Goal: Task Accomplishment & Management: Manage account settings

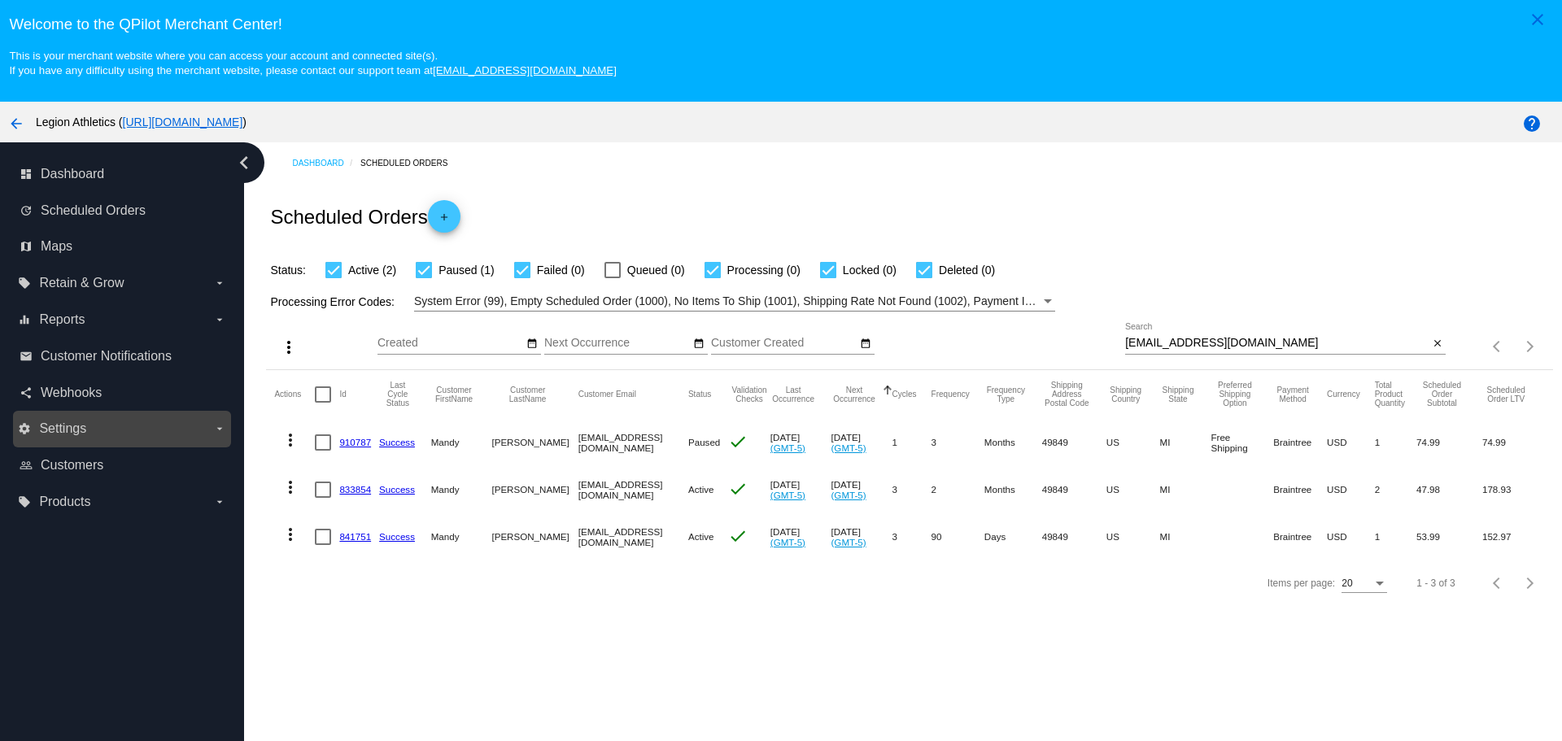
click at [110, 434] on label "settings Settings arrow_drop_down" at bounding box center [121, 429] width 207 height 26
click at [0, 0] on input "settings Settings arrow_drop_down" at bounding box center [0, 0] width 0 height 0
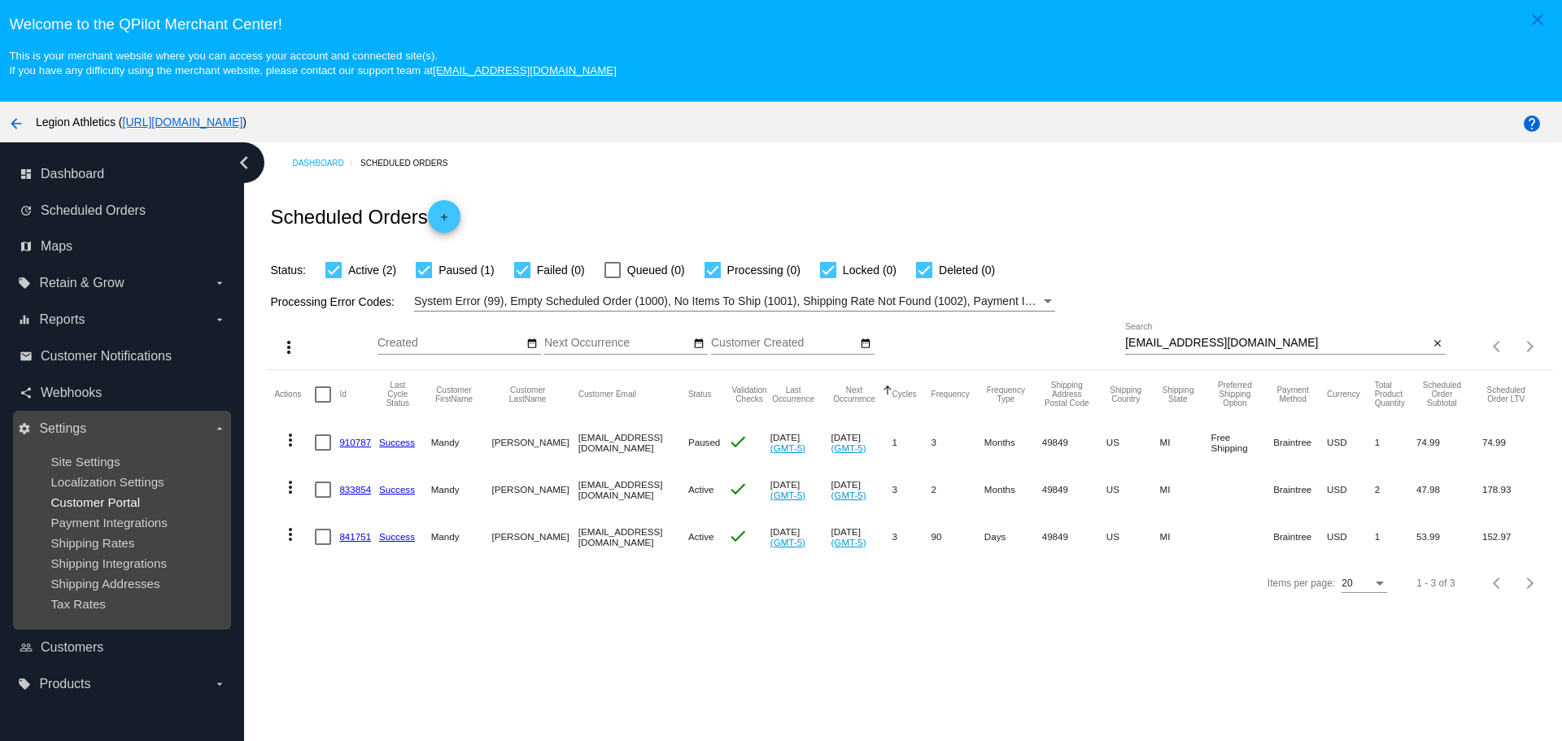
click at [104, 502] on span "Customer Portal" at bounding box center [94, 502] width 89 height 14
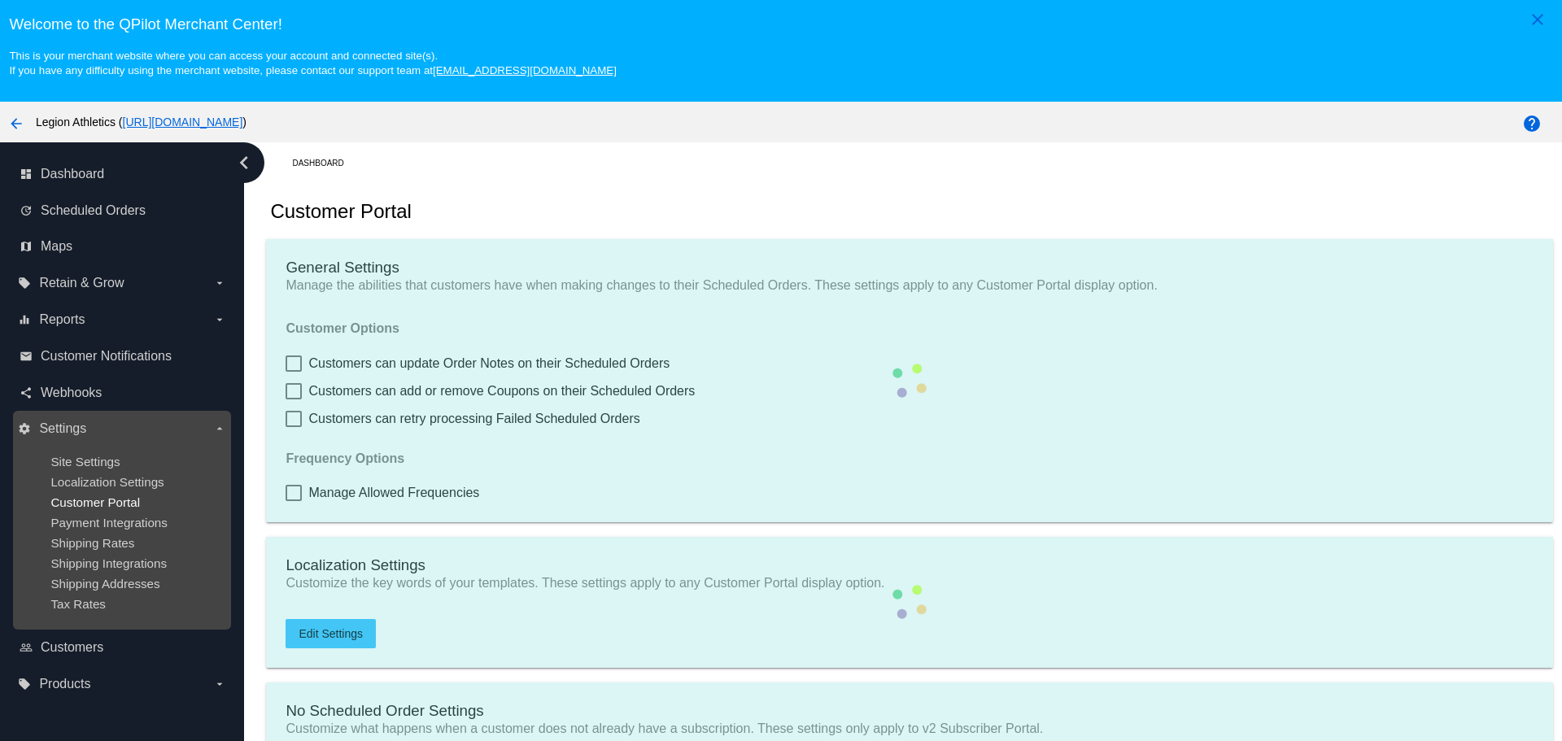
checkbox input "true"
type input "Create a Subscription"
type input "[URL][DOMAIN_NAME]"
checkbox input "true"
type input "1"
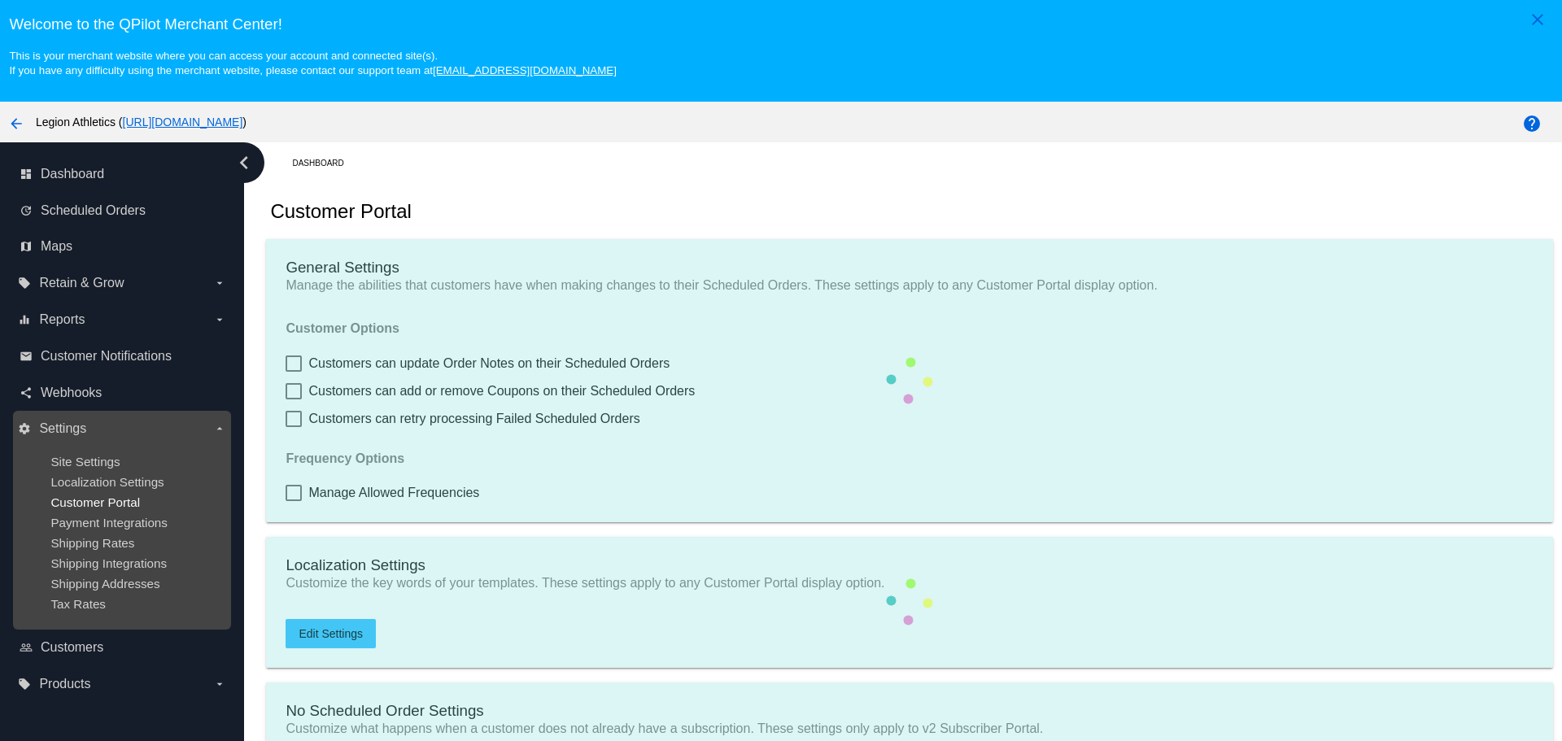
type input "20"
type input "500"
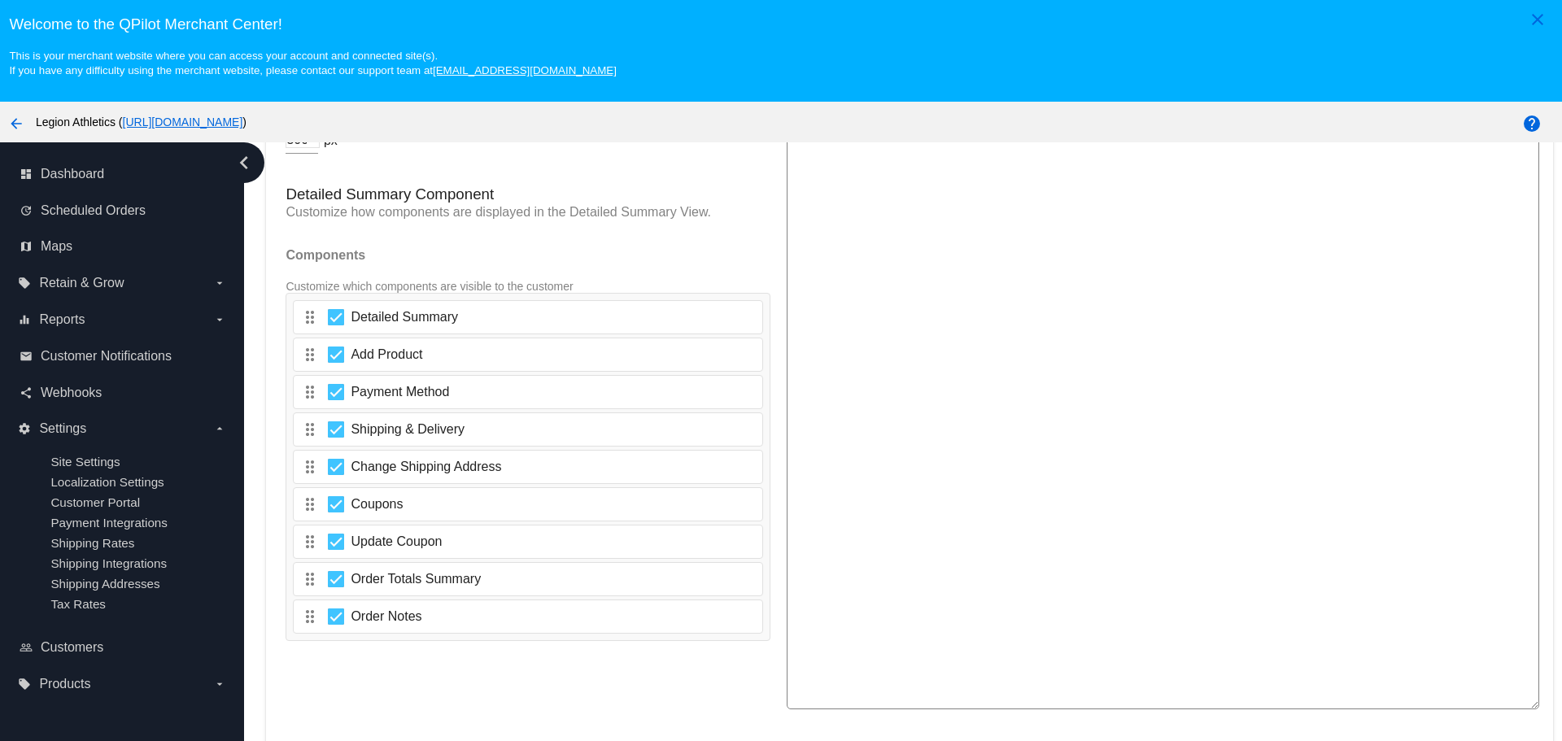
scroll to position [2679, 0]
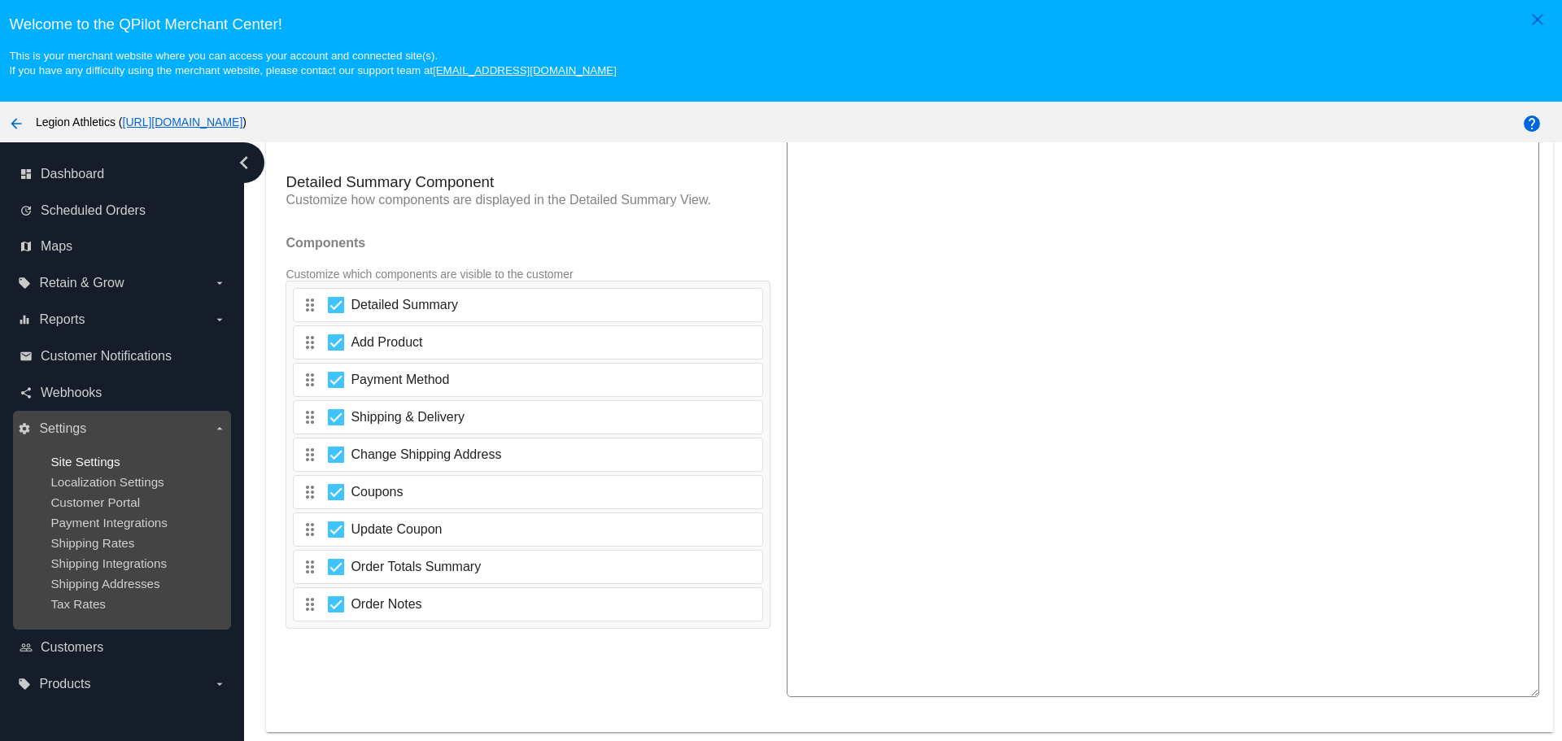
click at [93, 466] on span "Site Settings" at bounding box center [84, 462] width 69 height 14
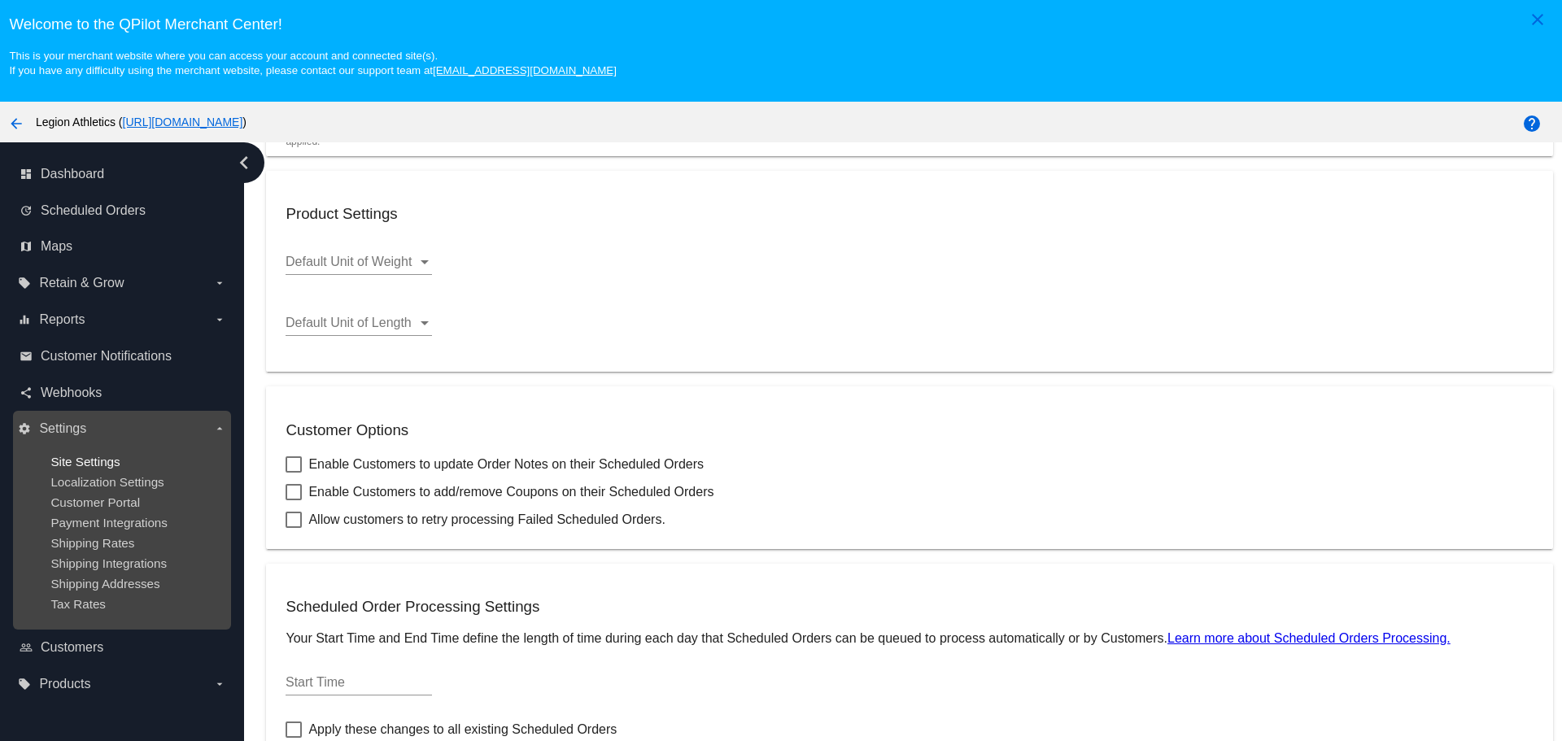
type input "22182"
type input "00:00"
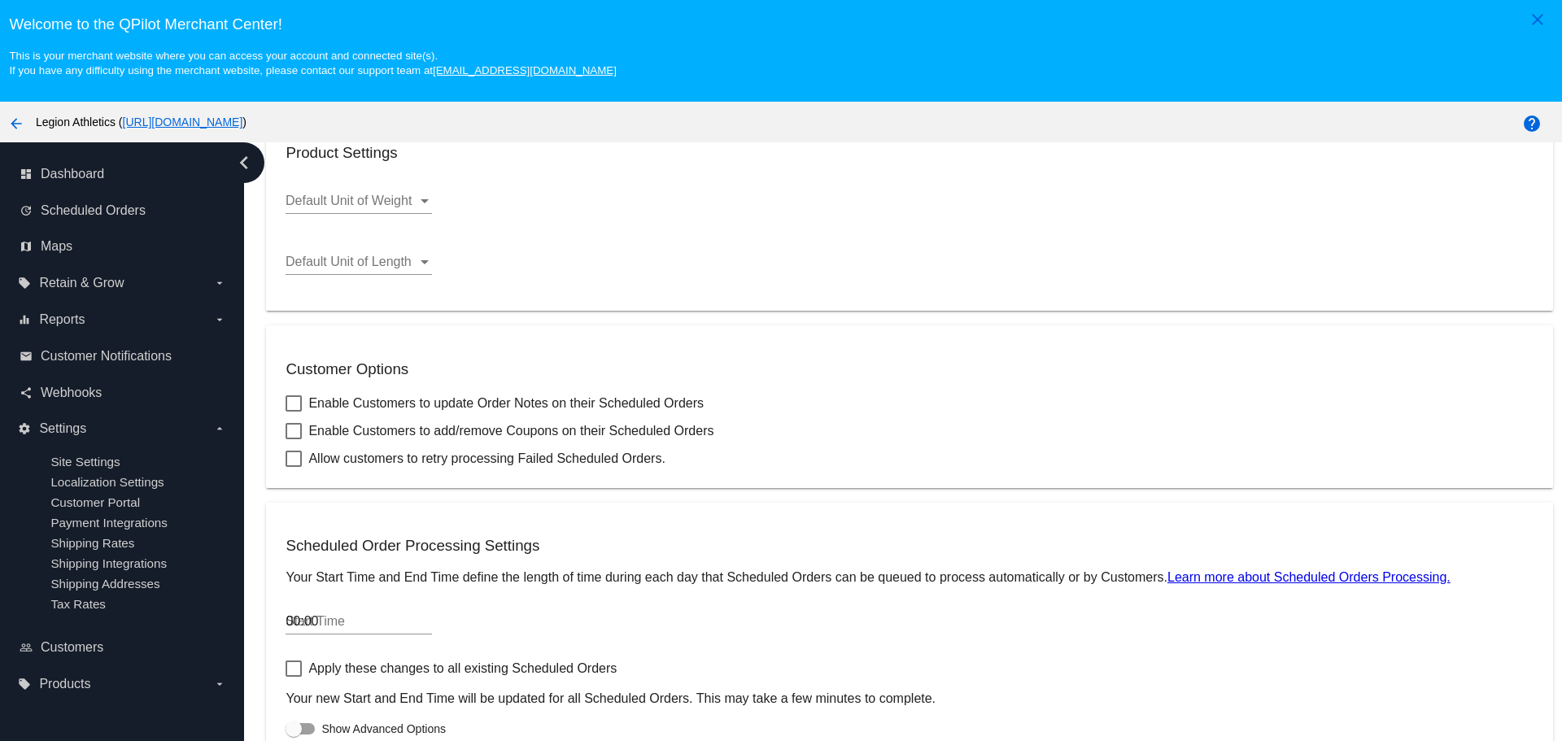
checkbox input "true"
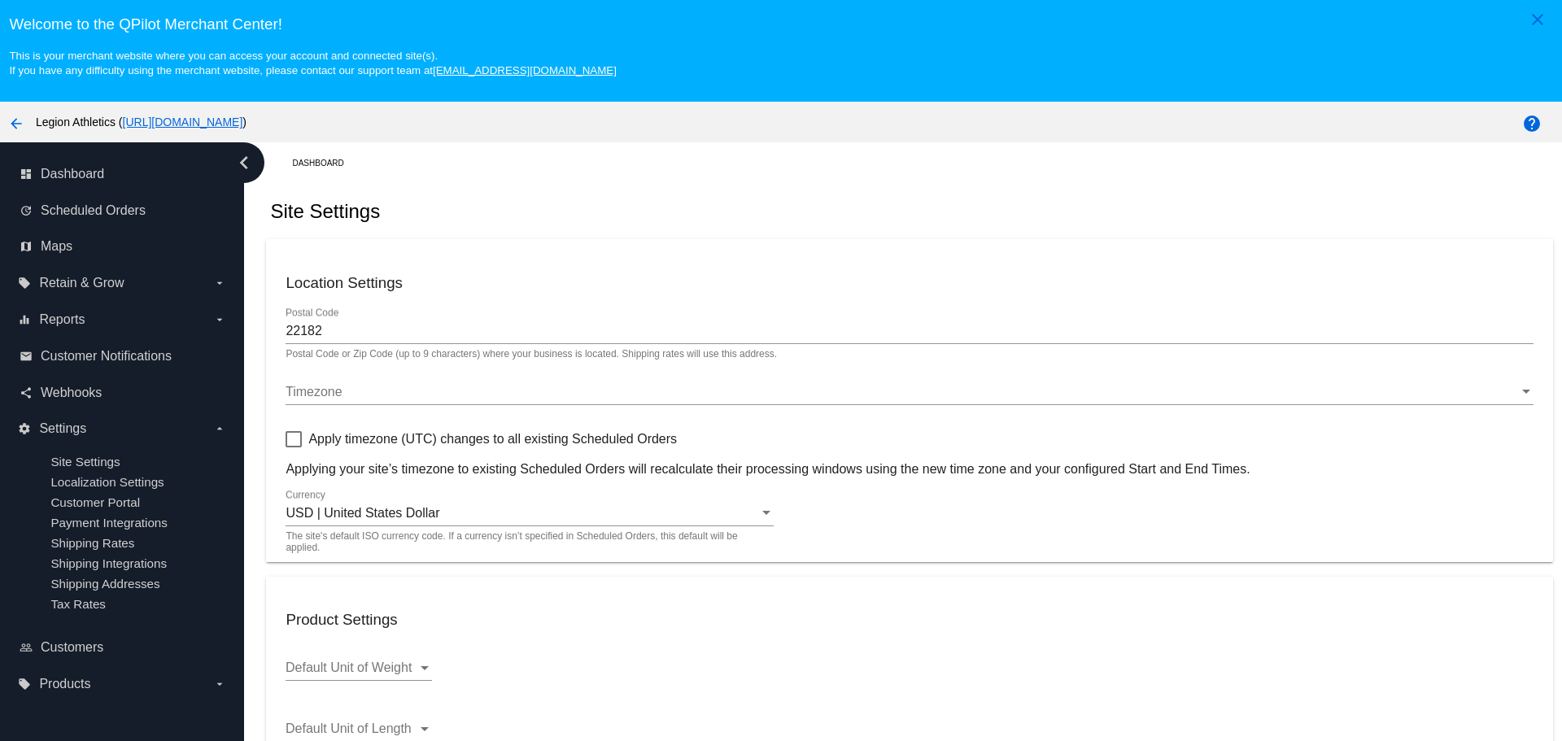
click at [13, 124] on mat-icon "arrow_back" at bounding box center [17, 124] width 20 height 20
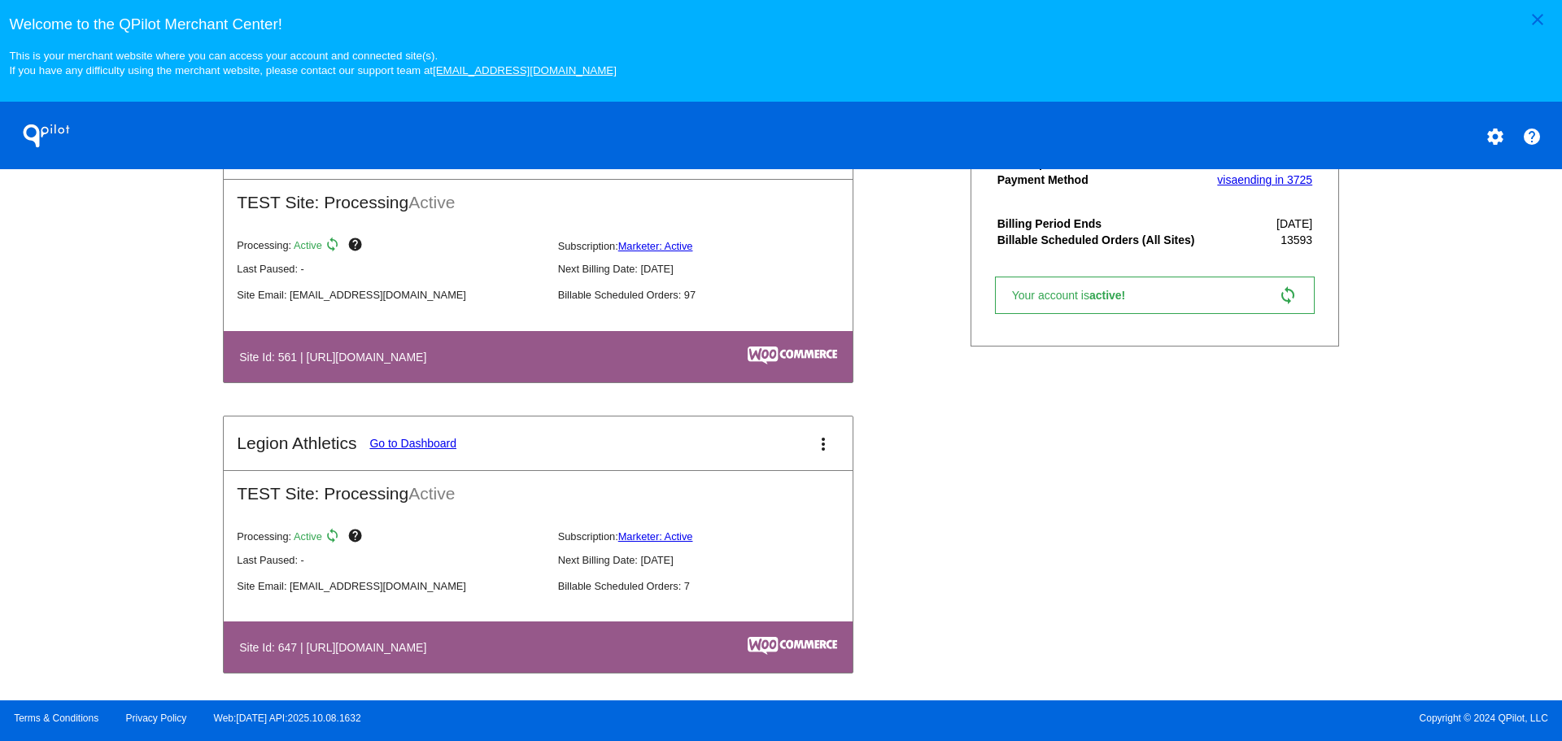
scroll to position [610, 0]
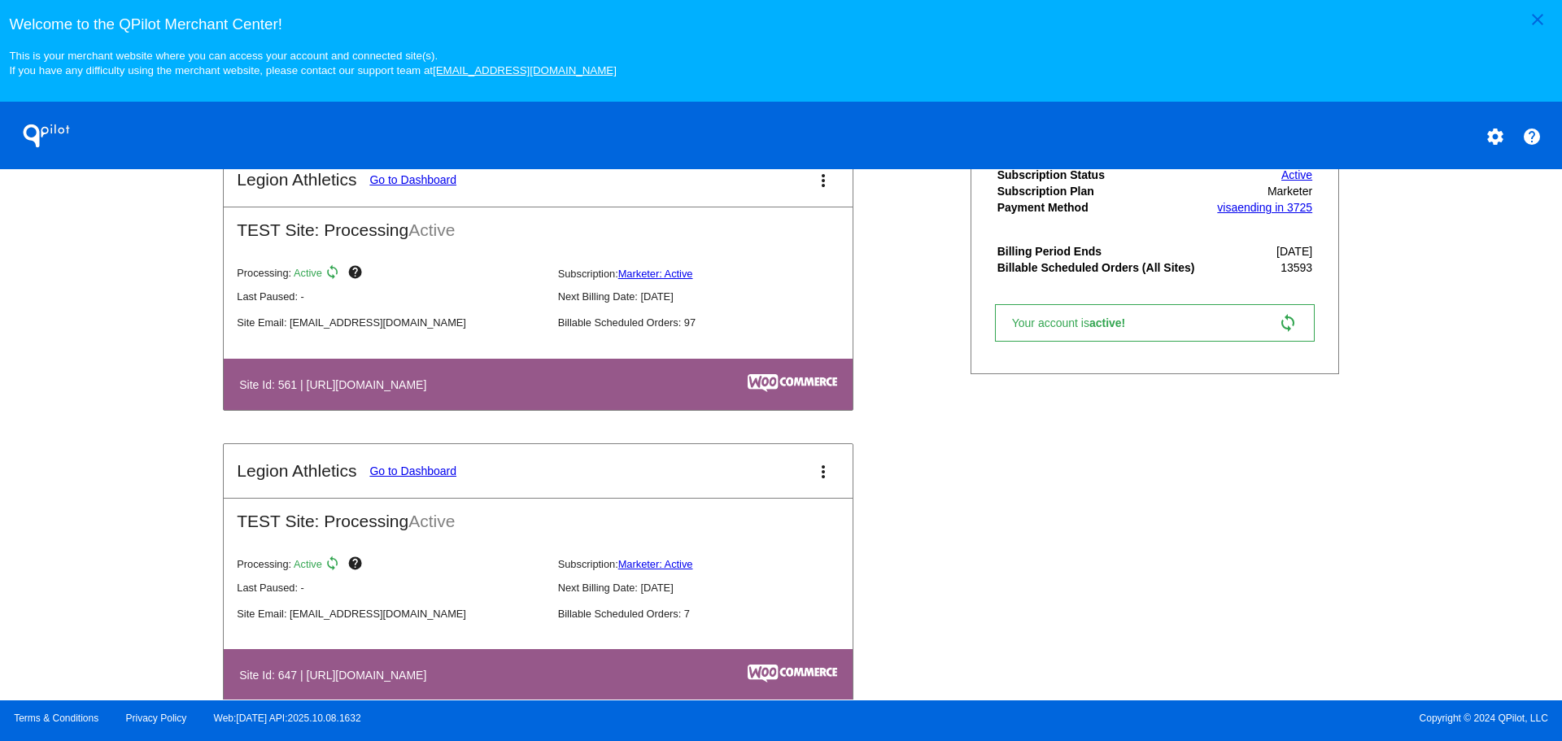
click at [416, 469] on link "Go to Dashboard" at bounding box center [412, 470] width 87 height 13
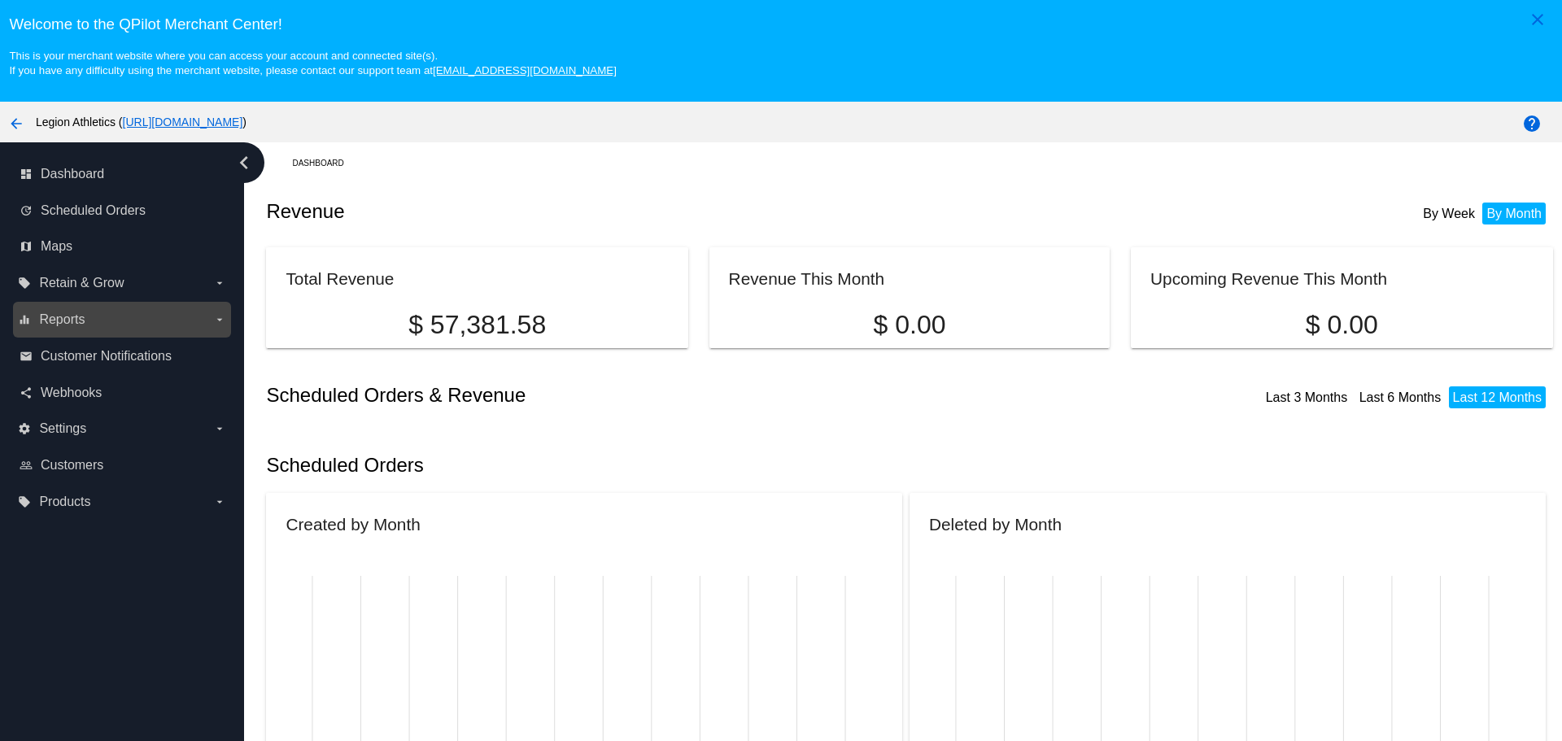
click at [203, 328] on label "equalizer Reports arrow_drop_down" at bounding box center [121, 320] width 207 height 26
click at [0, 0] on input "equalizer Reports arrow_drop_down" at bounding box center [0, 0] width 0 height 0
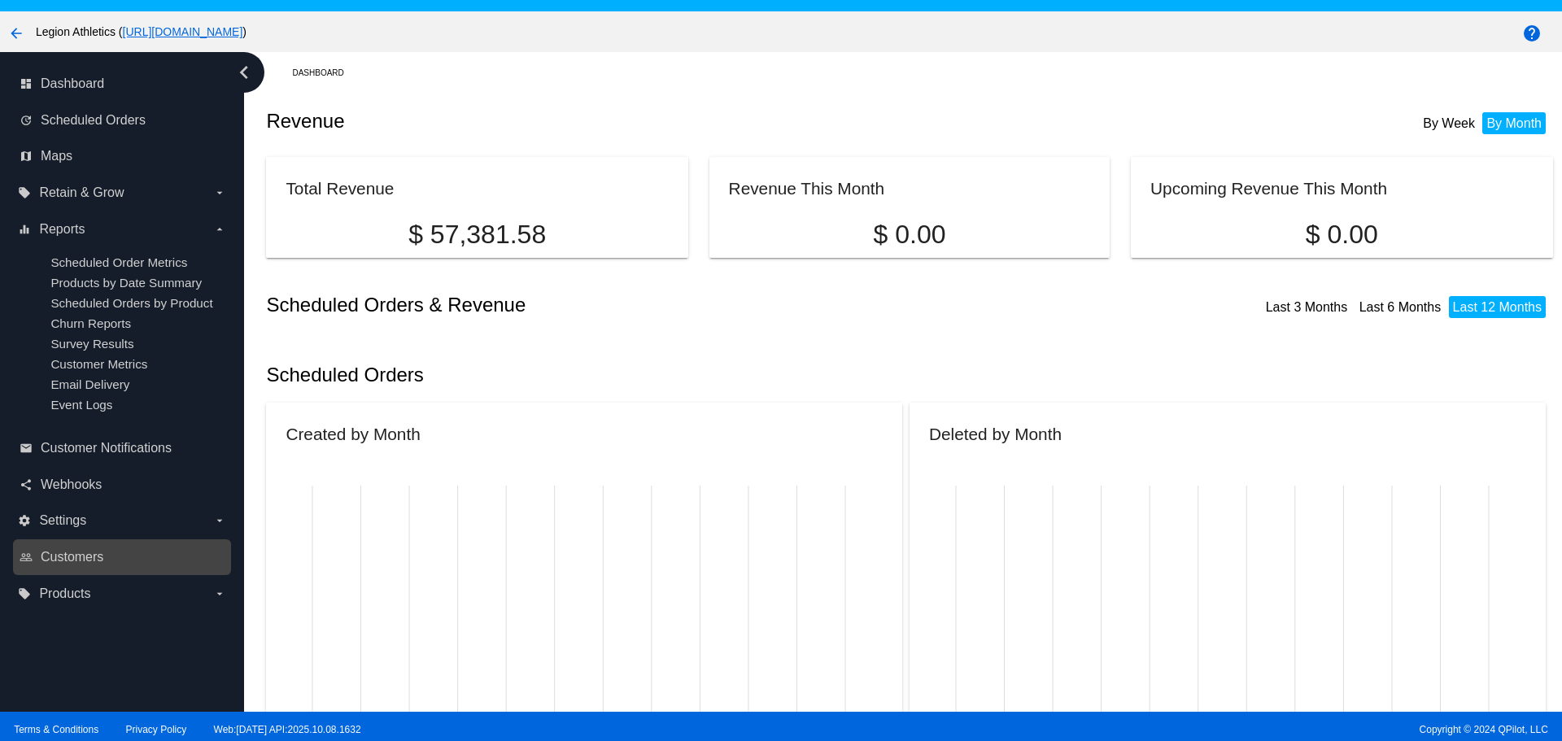
scroll to position [102, 0]
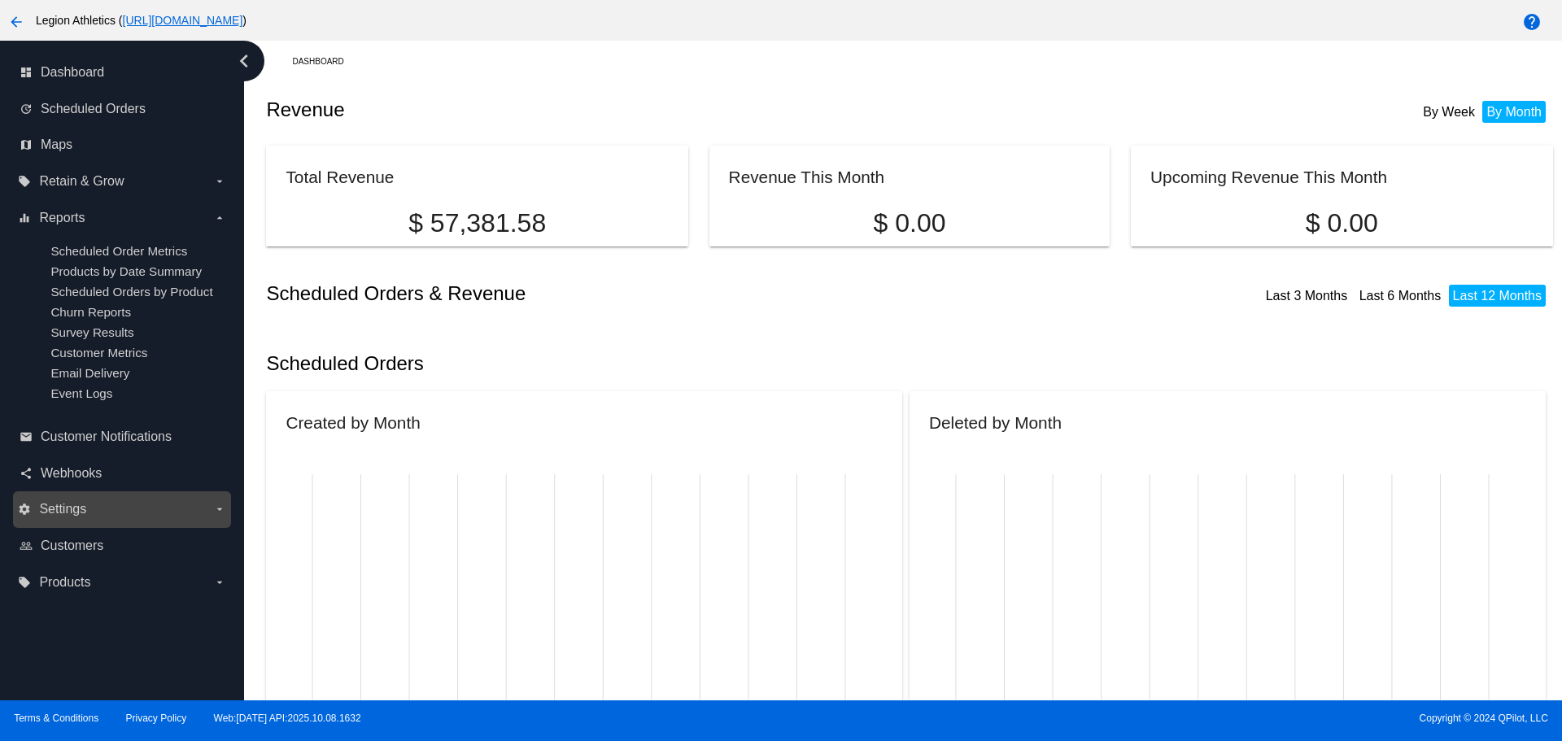
click at [125, 509] on label "settings Settings arrow_drop_down" at bounding box center [121, 509] width 207 height 26
click at [0, 0] on input "settings Settings arrow_drop_down" at bounding box center [0, 0] width 0 height 0
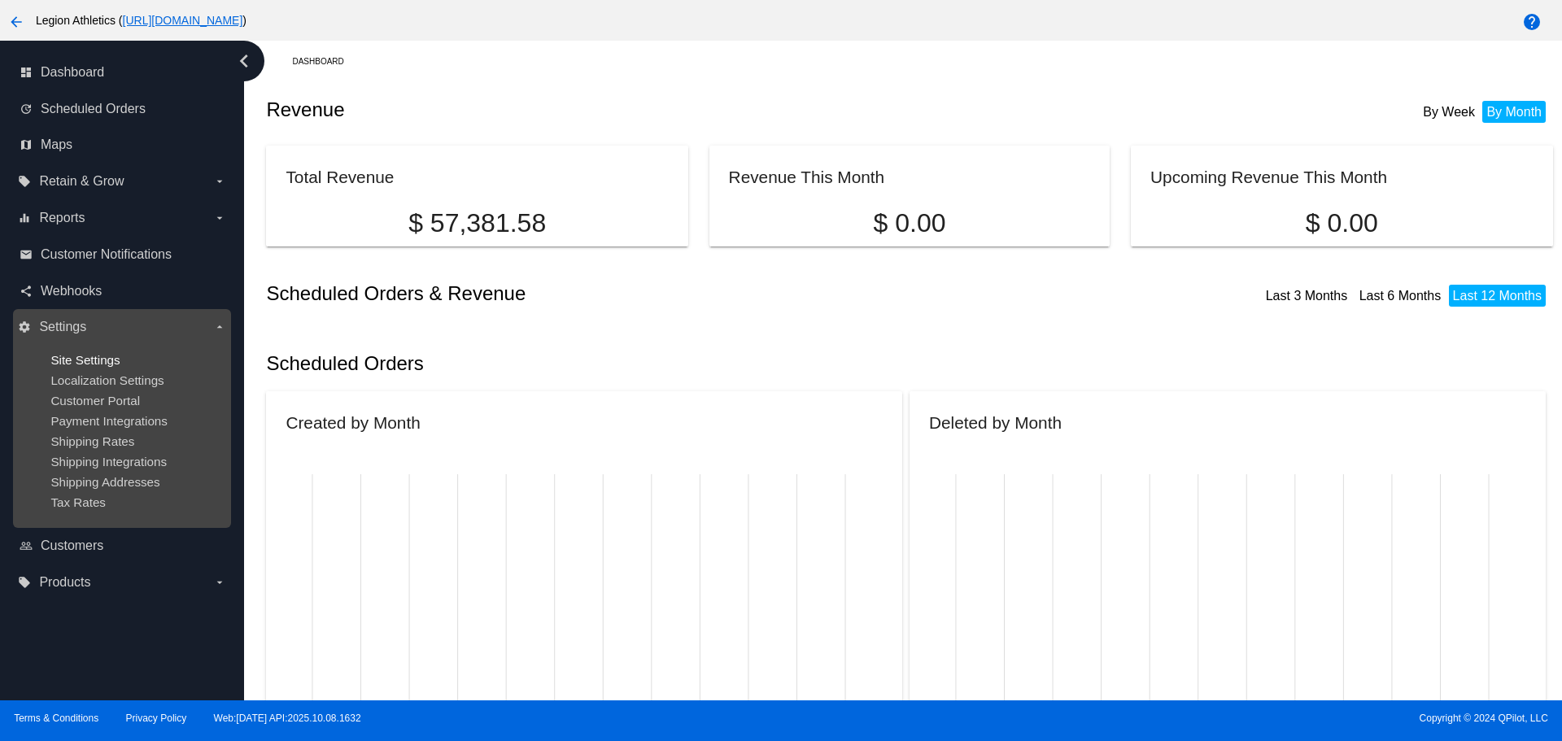
click at [107, 360] on span "Site Settings" at bounding box center [84, 360] width 69 height 14
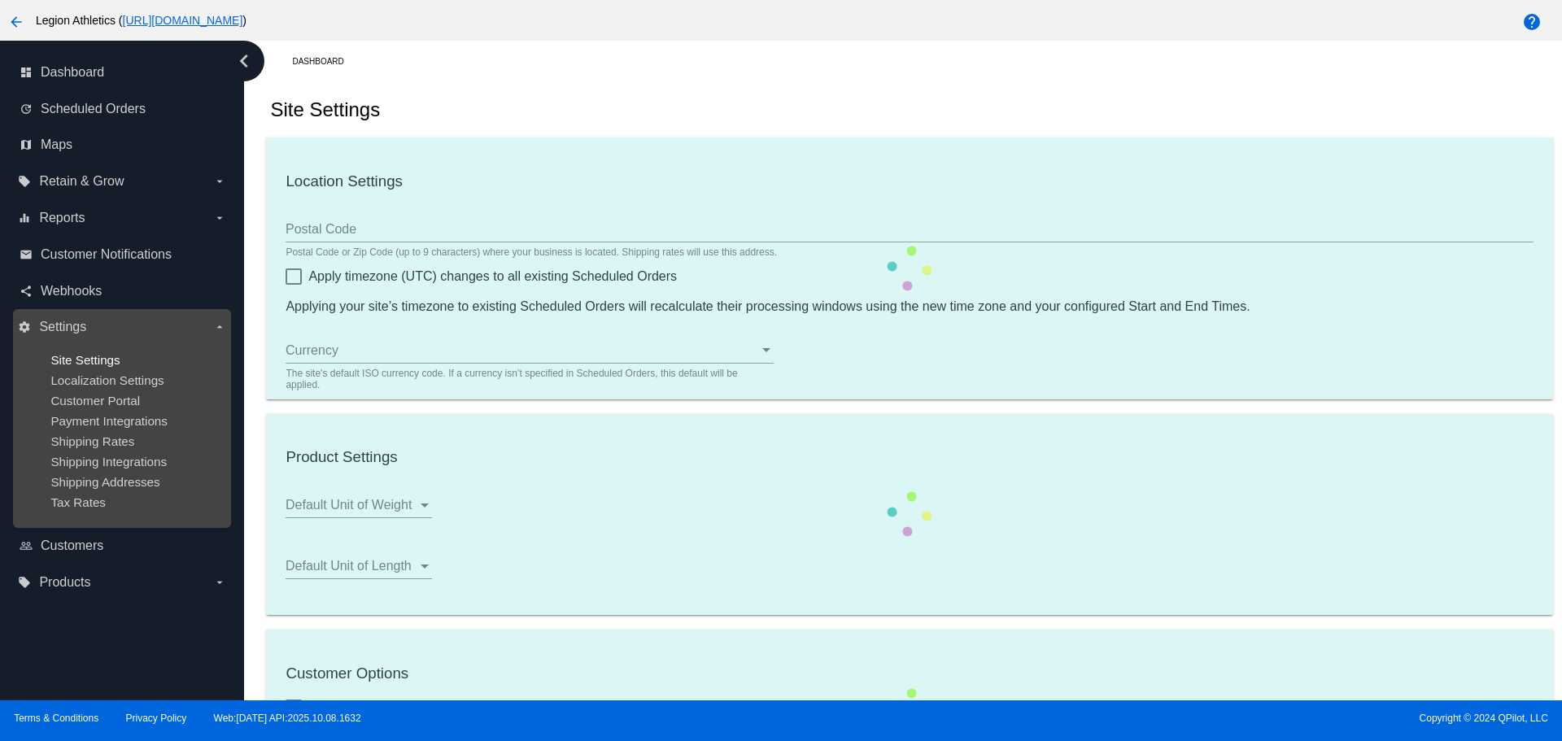
type input "22182"
checkbox input "true"
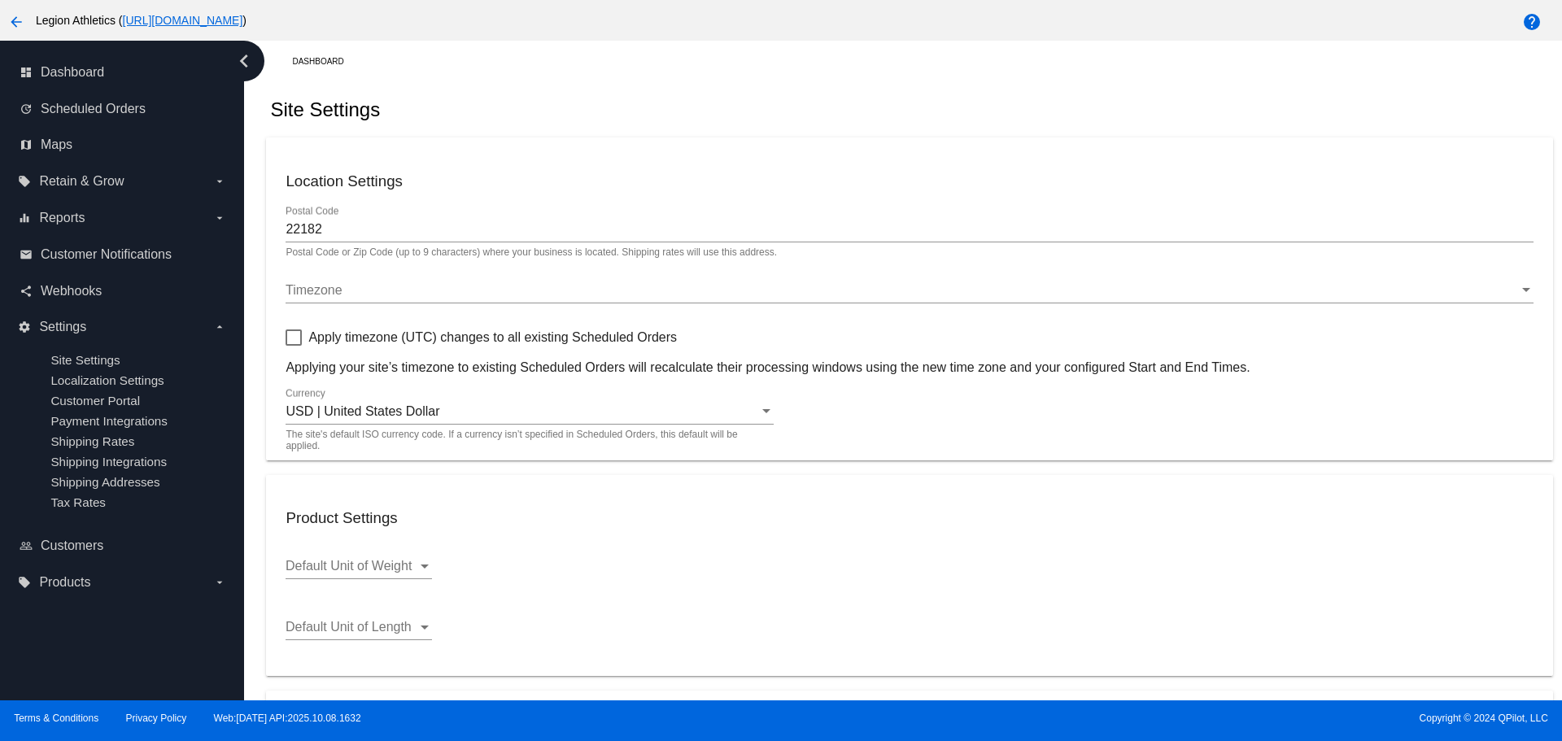
click at [21, 22] on mat-icon "arrow_back" at bounding box center [17, 22] width 20 height 20
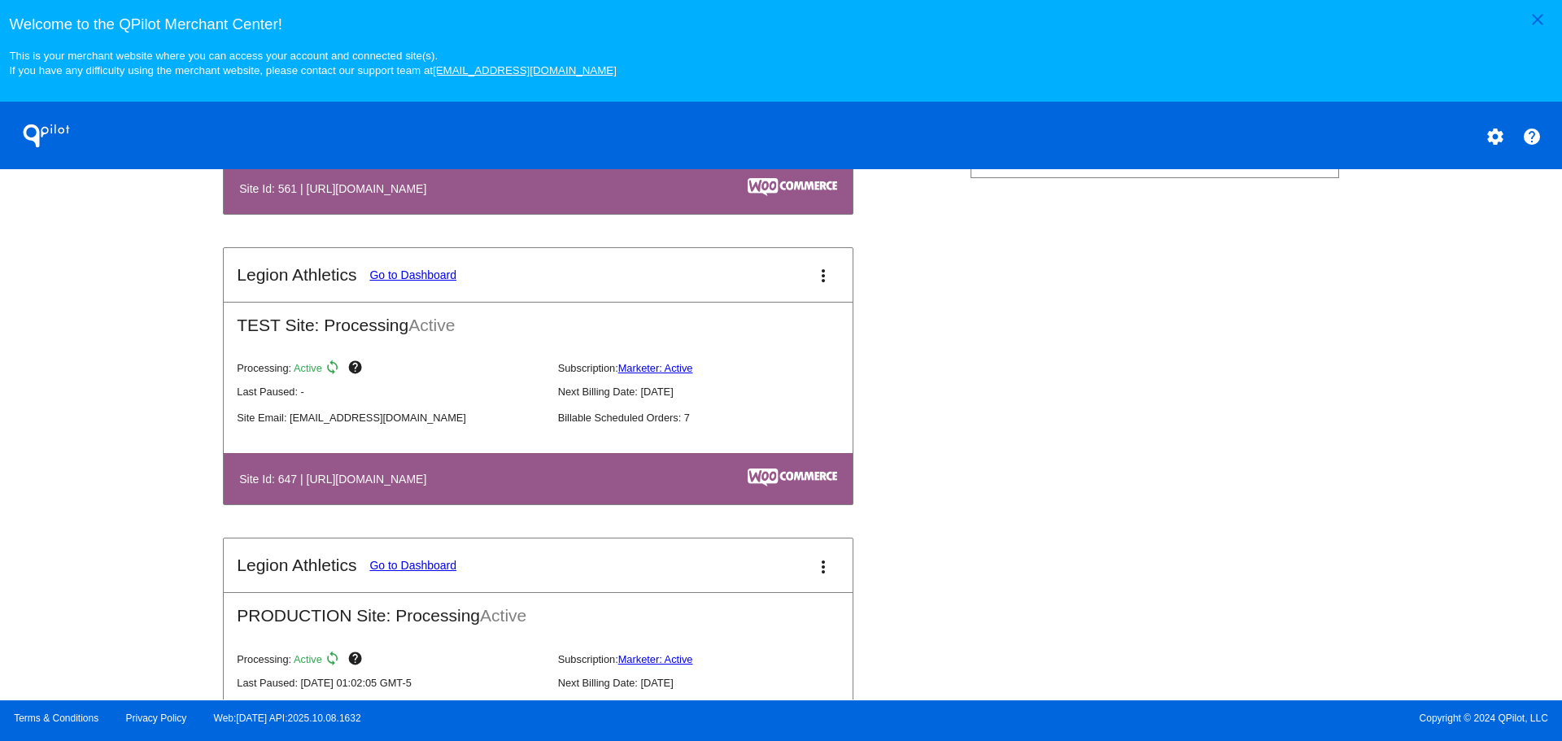
scroll to position [935, 0]
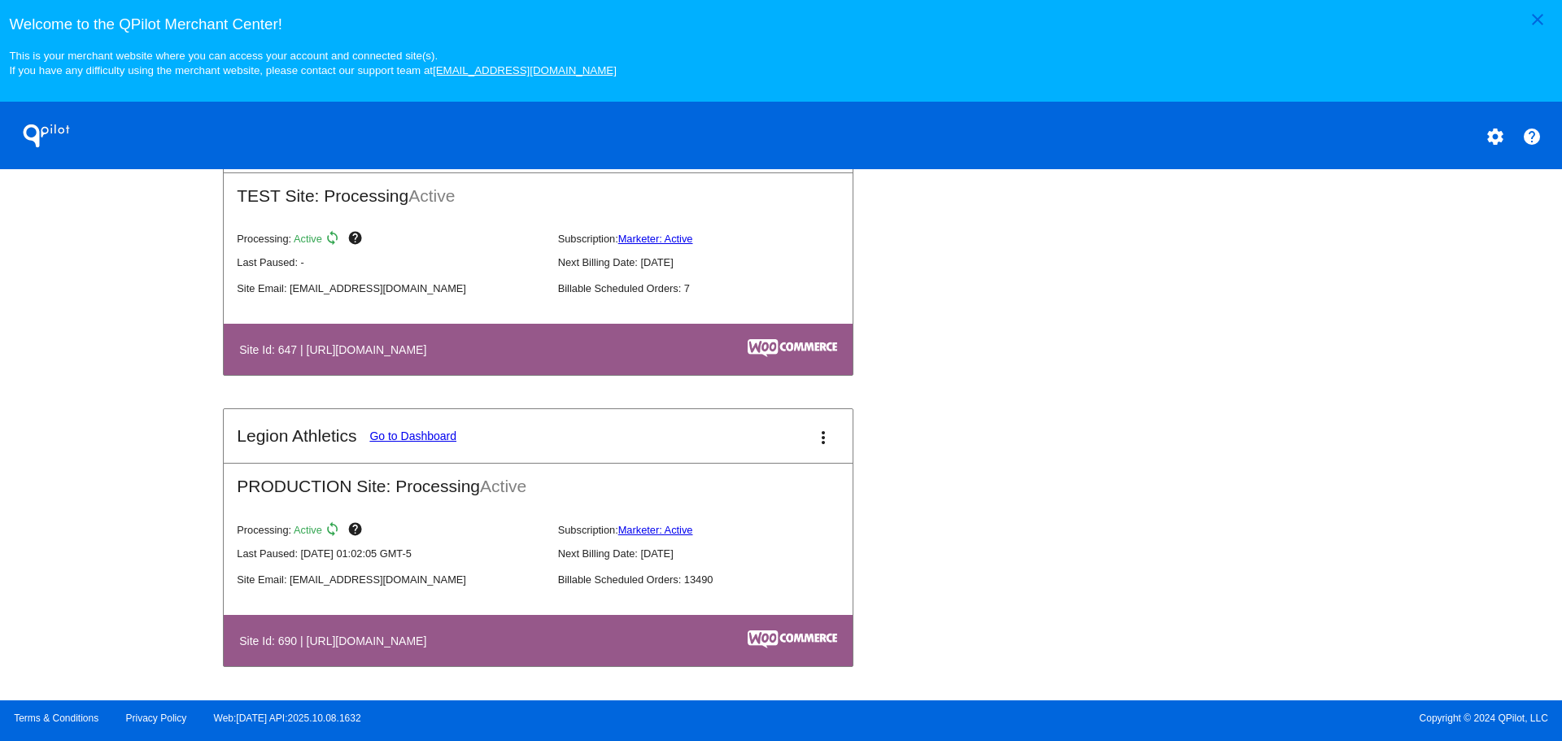
click at [399, 440] on link "Go to Dashboard" at bounding box center [412, 435] width 87 height 13
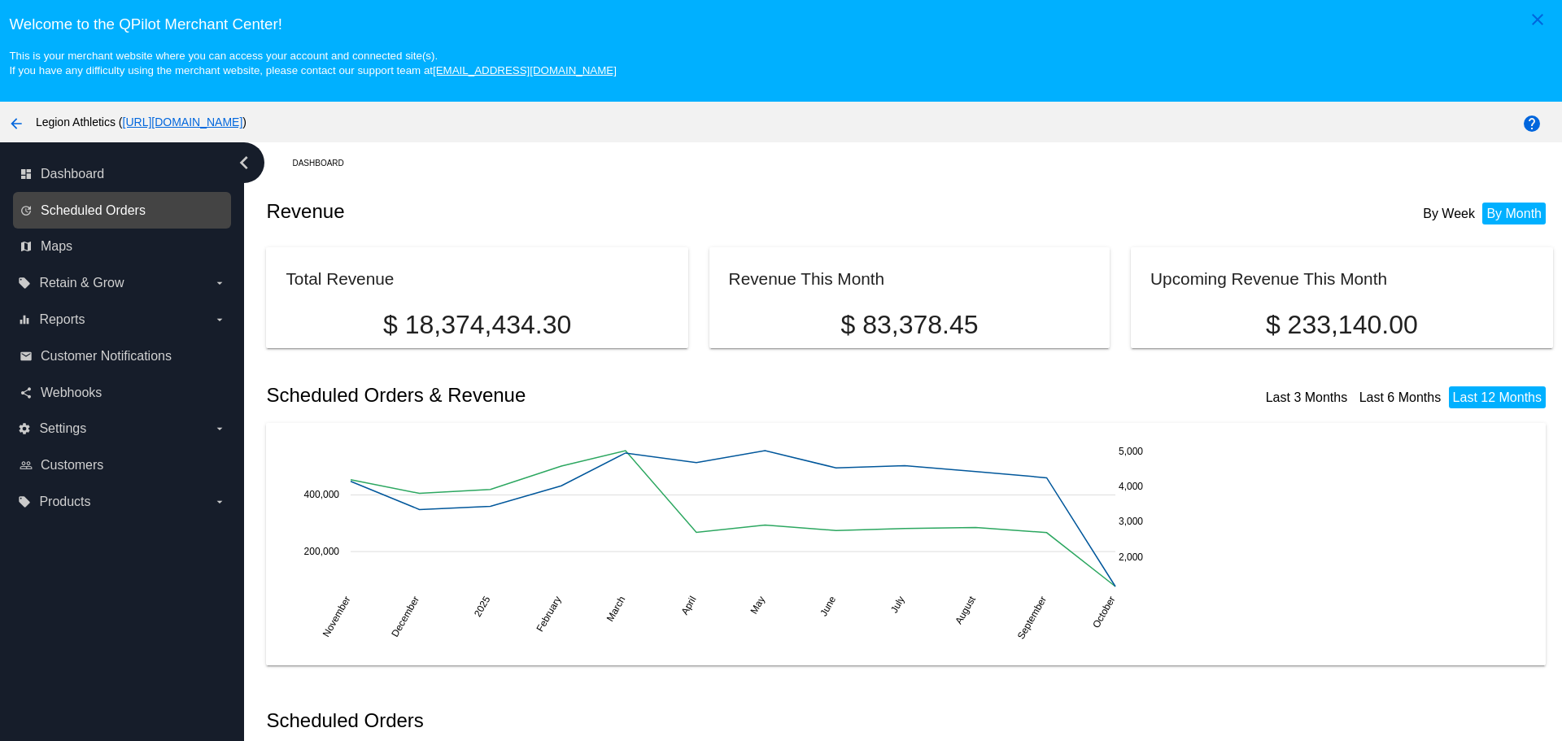
click at [119, 216] on span "Scheduled Orders" at bounding box center [93, 210] width 105 height 15
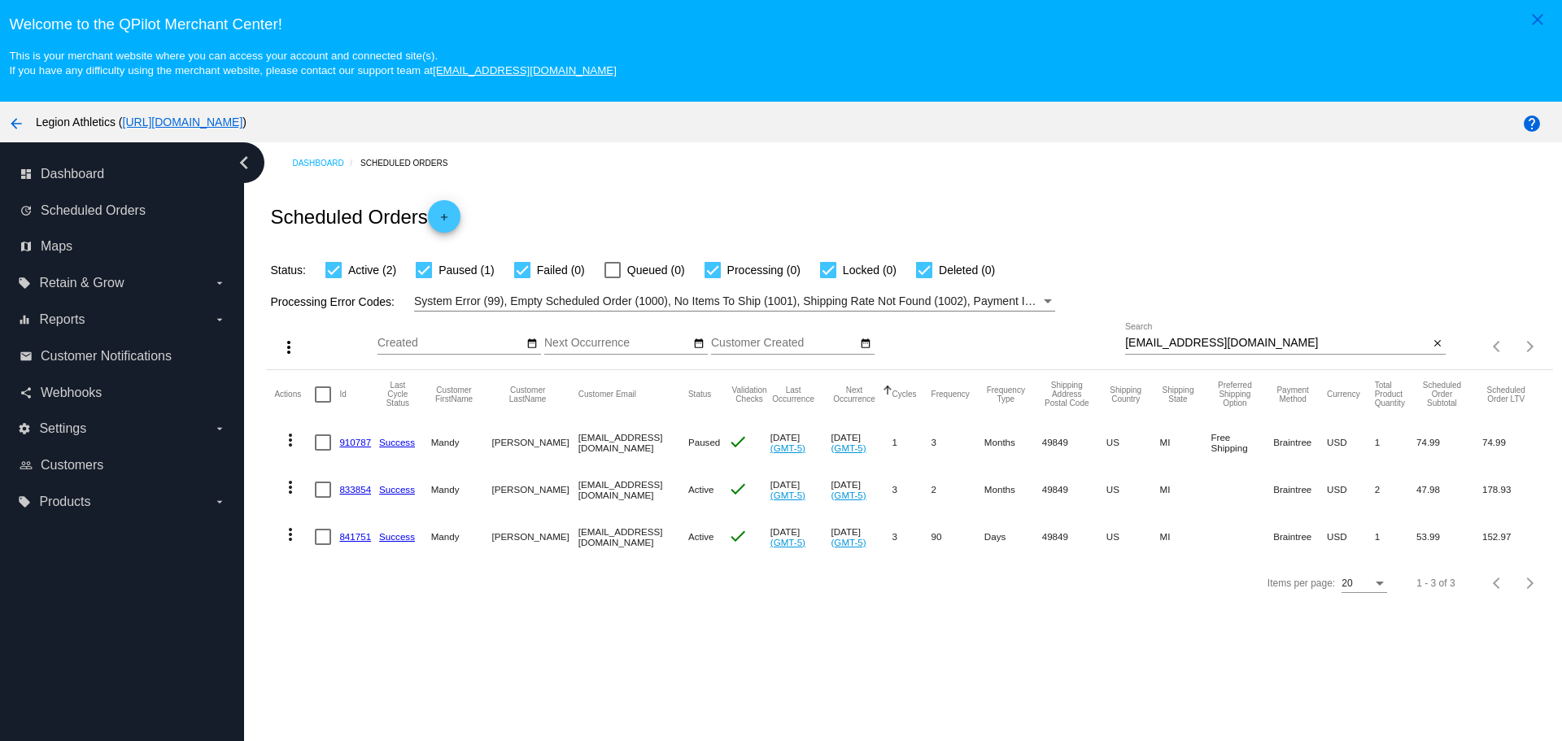
click at [1157, 359] on div "[EMAIL_ADDRESS][DOMAIN_NAME] Search close" at bounding box center [1285, 346] width 320 height 46
click at [1164, 349] on input "[EMAIL_ADDRESS][DOMAIN_NAME]" at bounding box center [1276, 343] width 303 height 13
type input "[PERSON_NAME][EMAIL_ADDRESS][DOMAIN_NAME]"
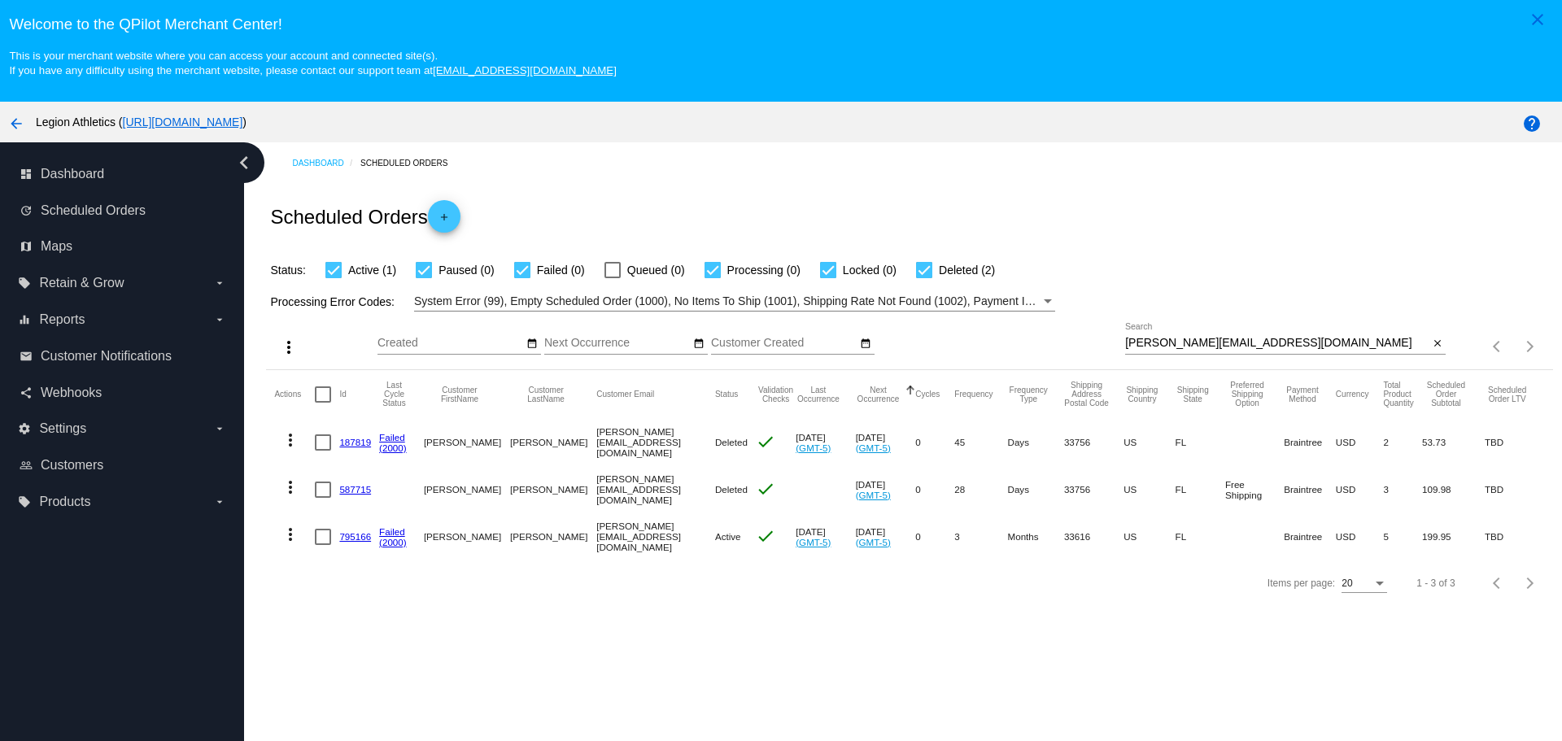
click at [348, 490] on link "587715" at bounding box center [355, 489] width 32 height 11
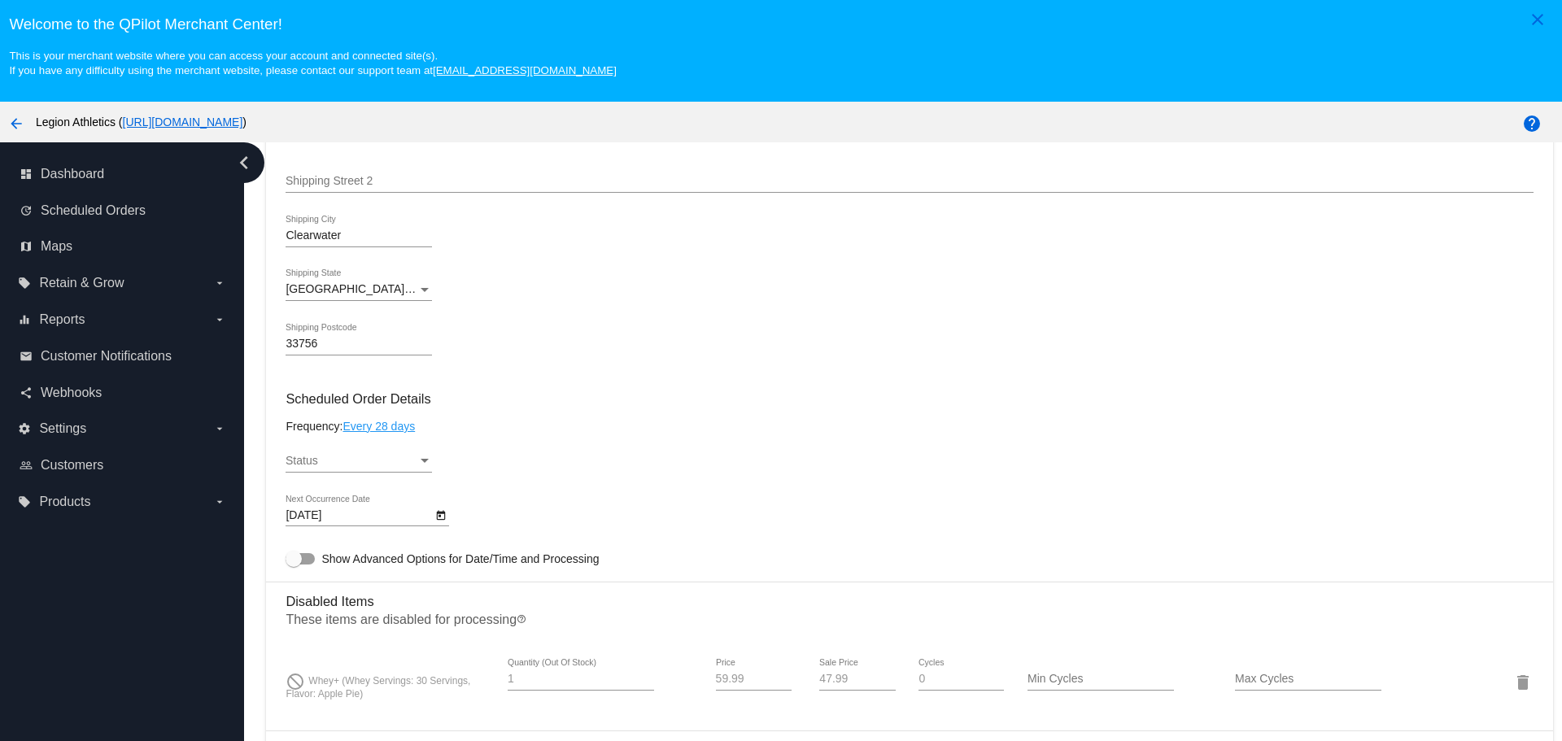
scroll to position [732, 0]
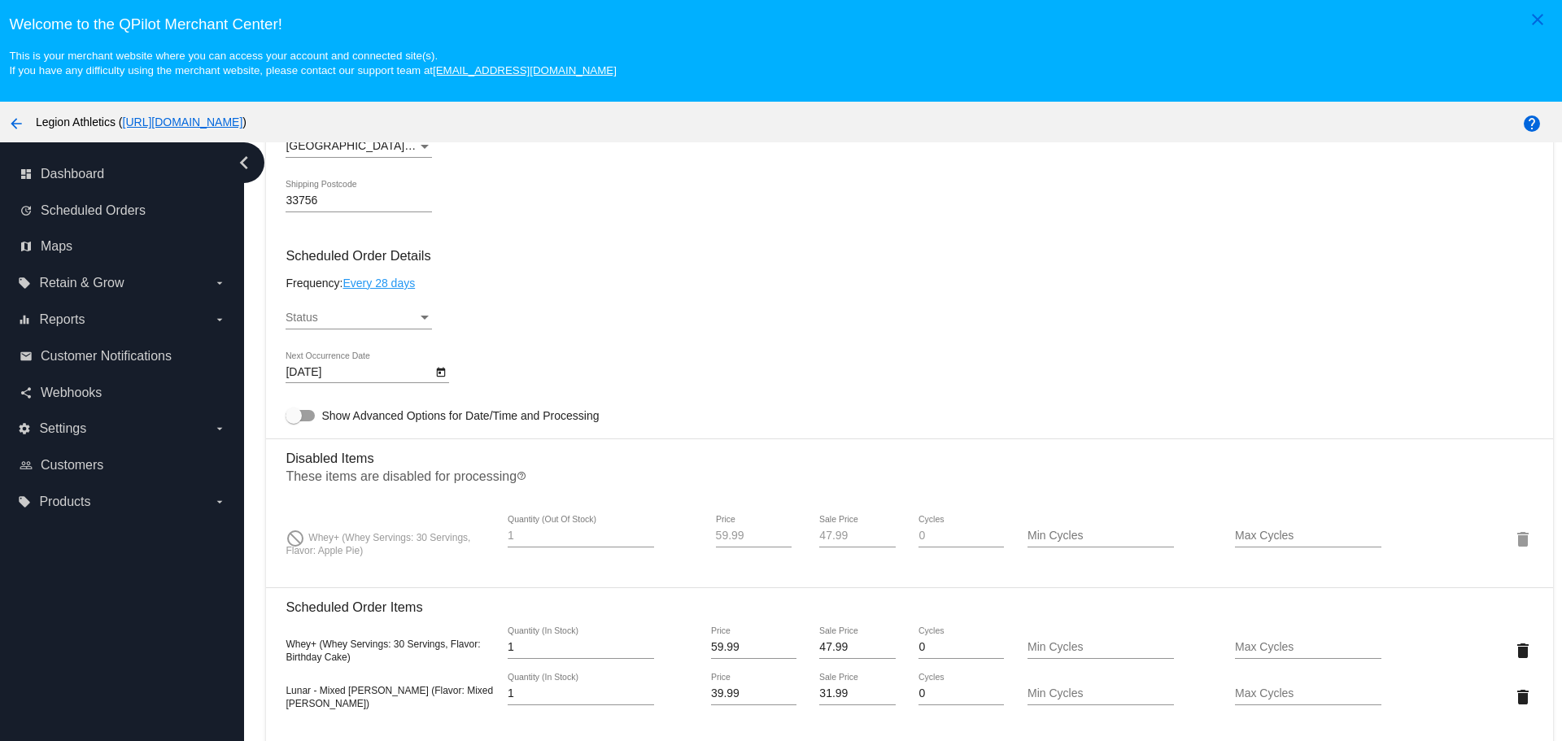
click at [342, 320] on div "Status" at bounding box center [351, 318] width 132 height 13
click at [337, 360] on span "Paused" at bounding box center [358, 352] width 146 height 34
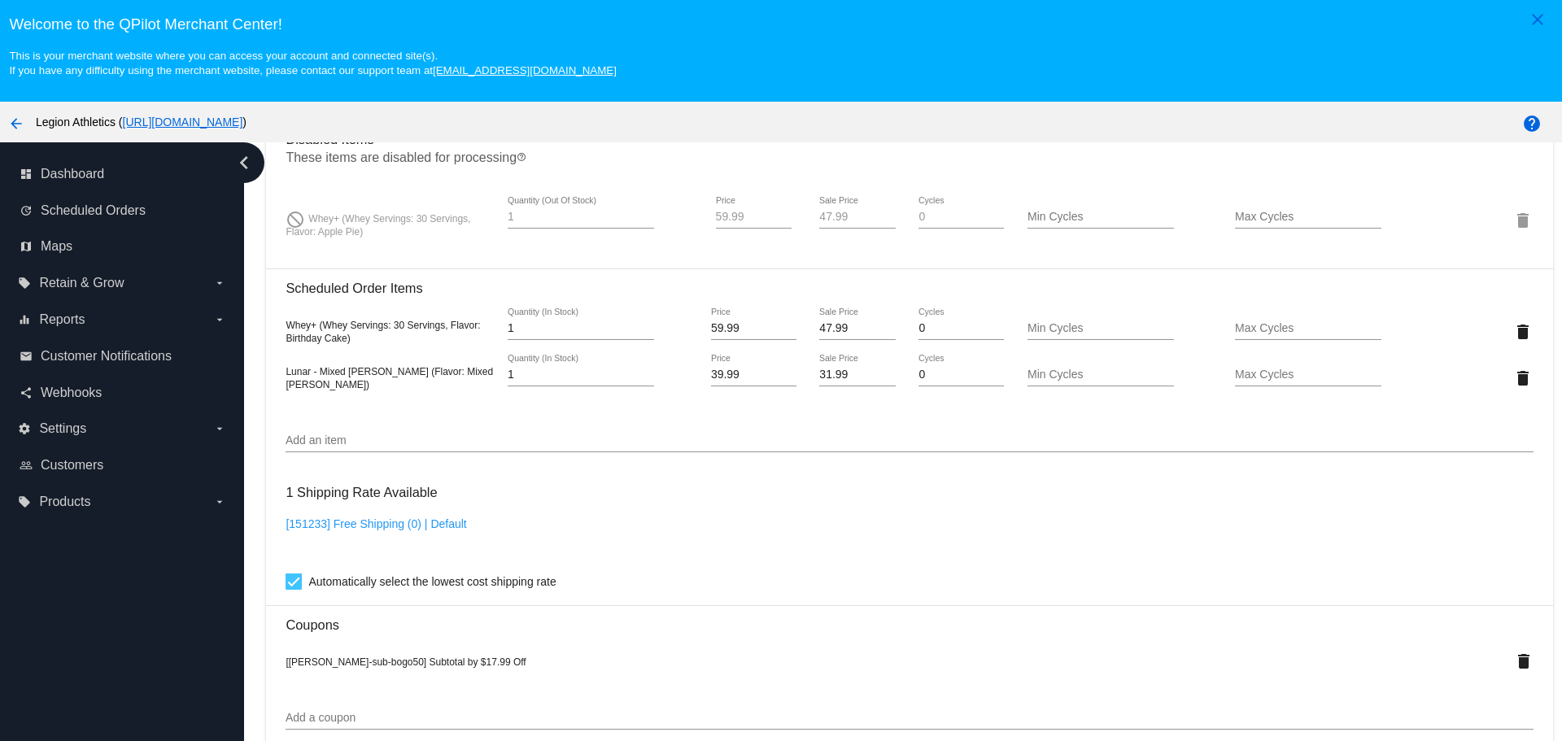
scroll to position [895, 0]
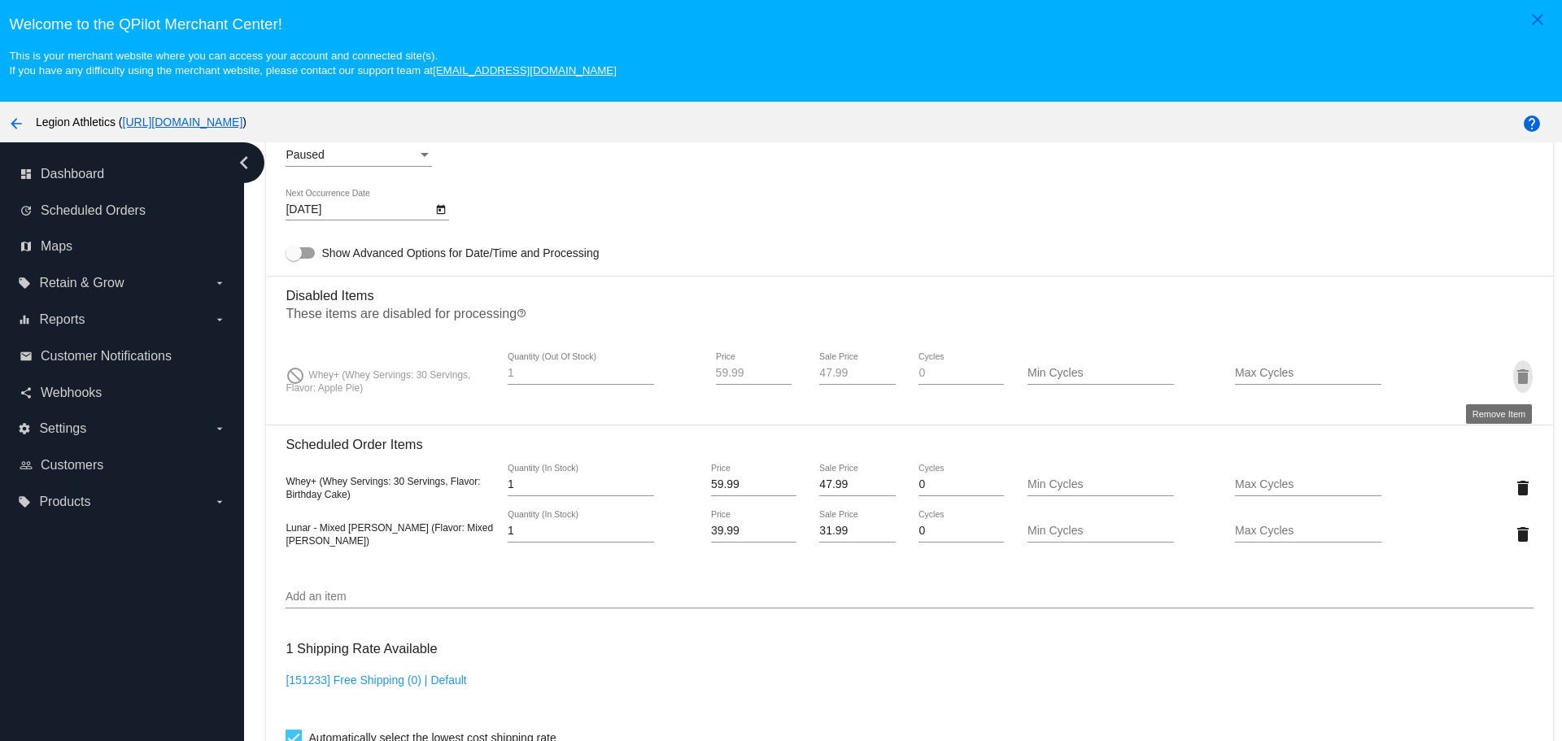
click at [1513, 377] on mat-icon "delete" at bounding box center [1523, 377] width 20 height 20
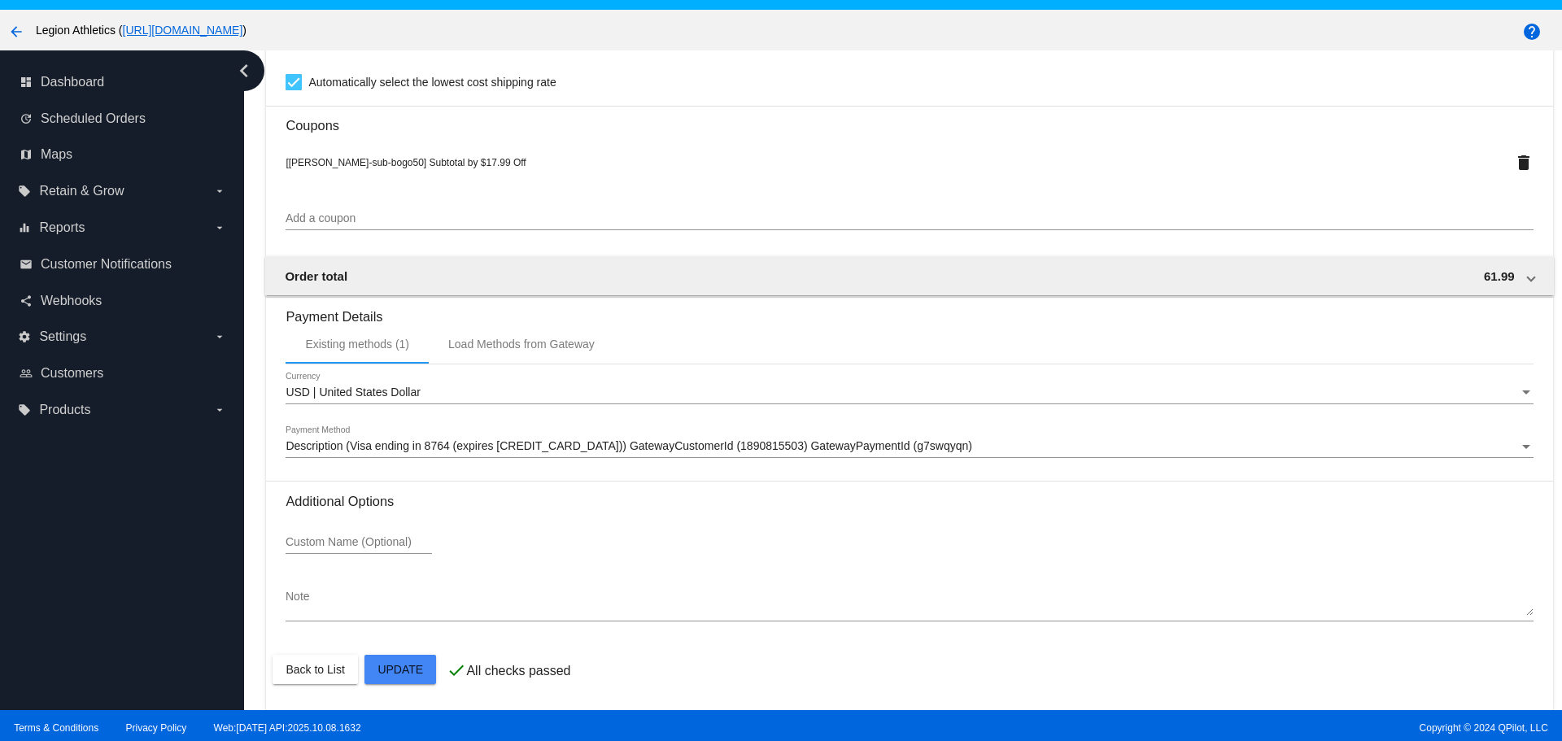
scroll to position [102, 0]
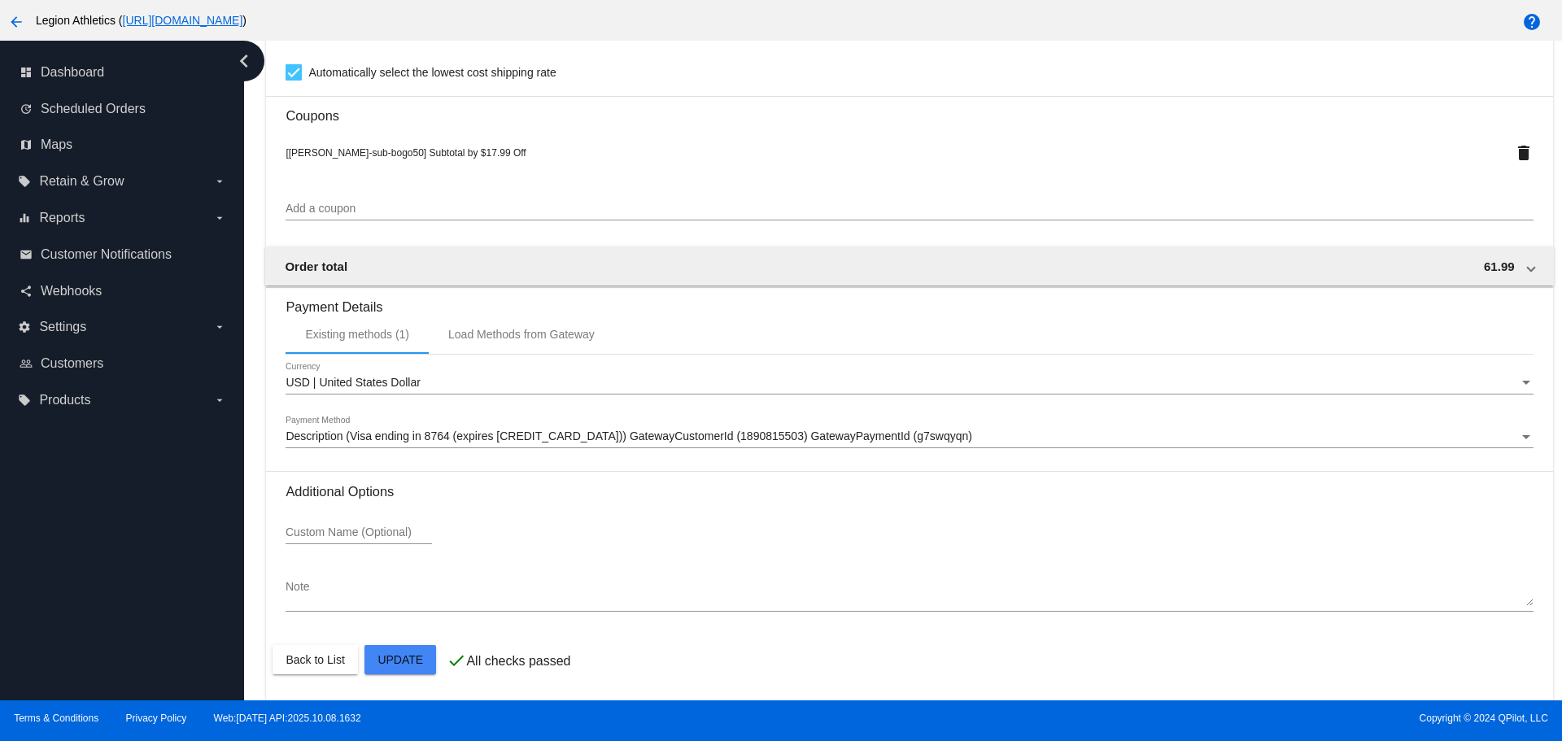
click at [417, 432] on span "Description (Visa ending in 8764 (expires [CREDIT_CARD_DATA])) GatewayCustomerI…" at bounding box center [628, 435] width 686 height 13
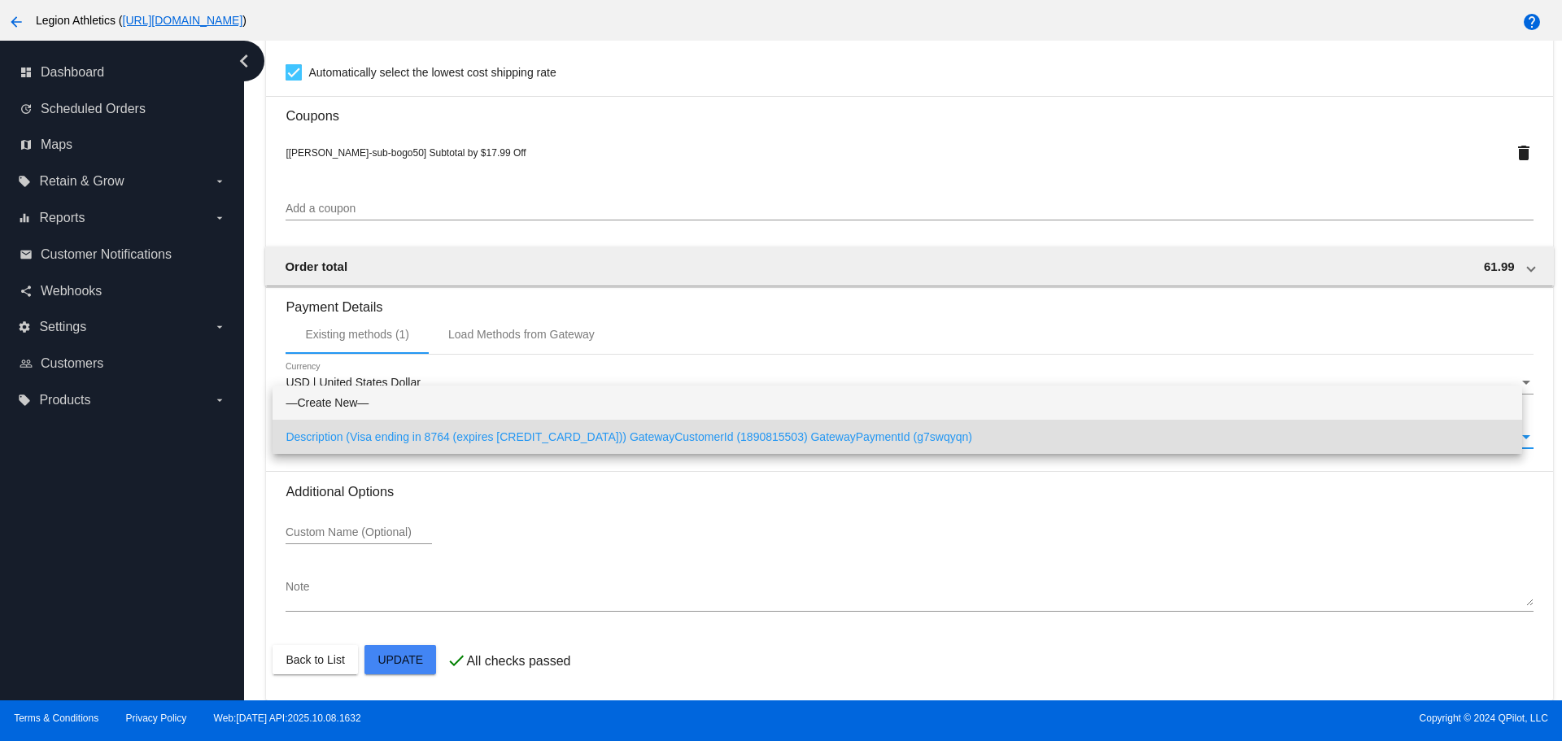
click at [422, 411] on span "—Create New—" at bounding box center [896, 403] width 1223 height 34
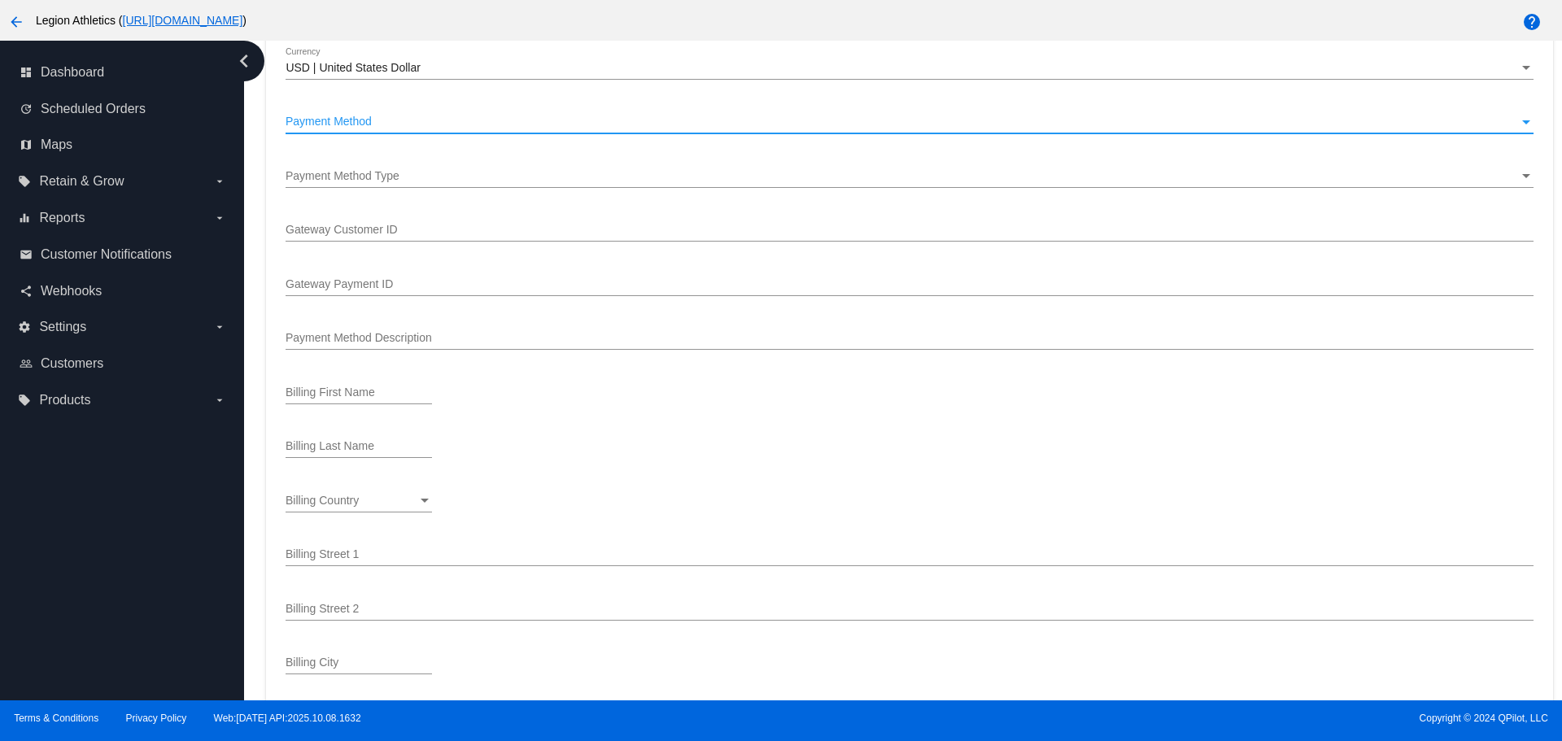
scroll to position [1552, 0]
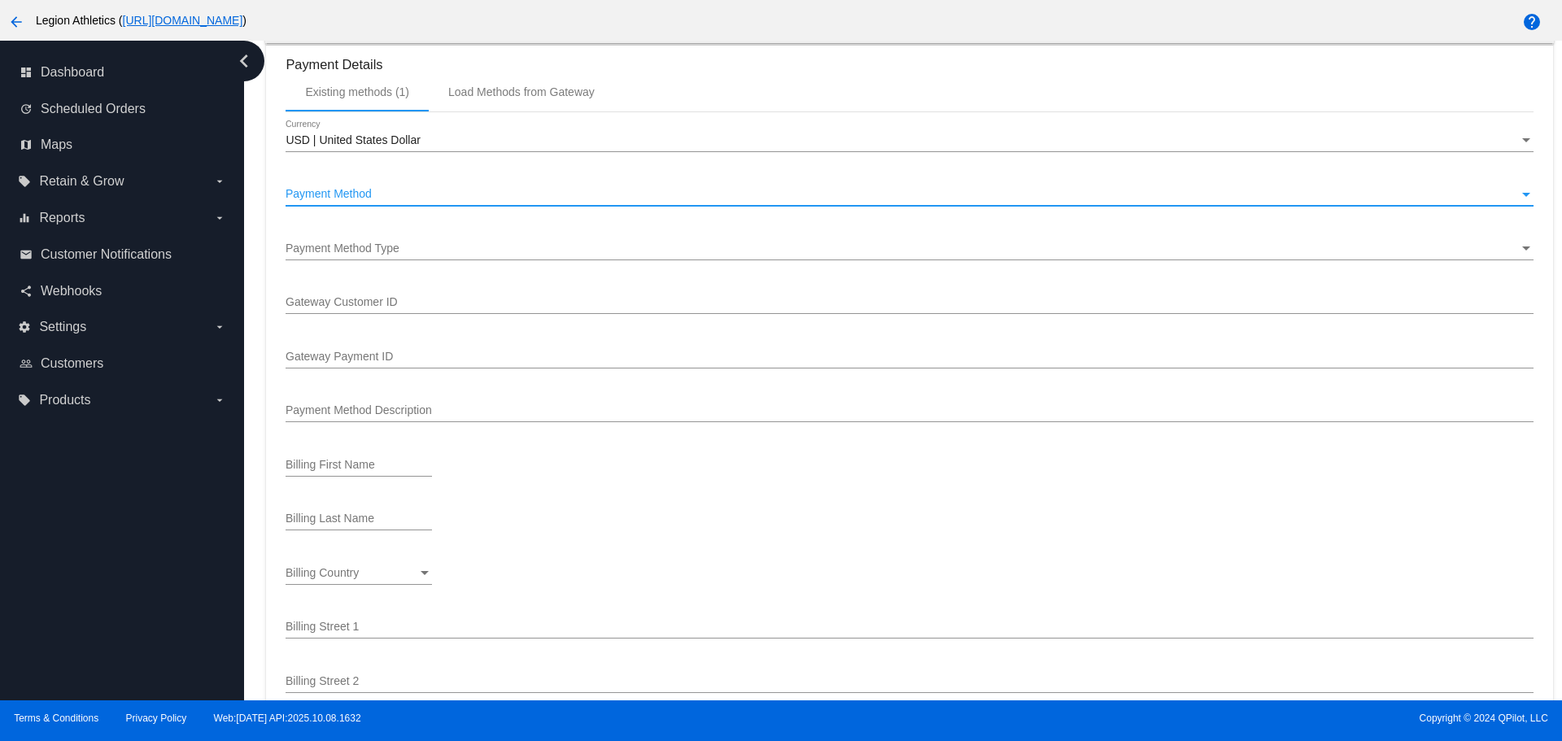
click at [435, 194] on div "Payment Method" at bounding box center [901, 194] width 1232 height 13
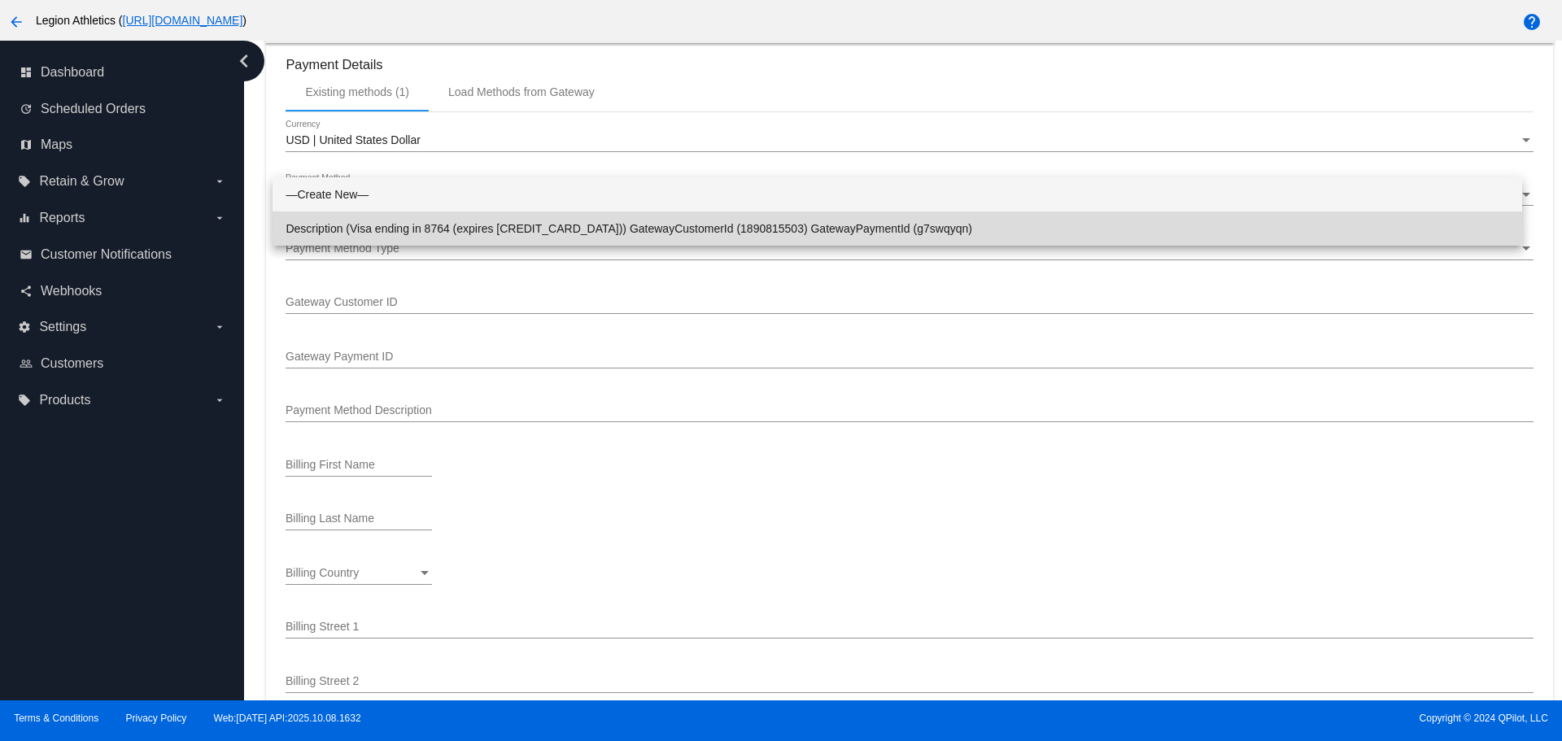
click at [430, 220] on span "Description (Visa ending in 8764 (expires [CREDIT_CARD_DATA])) GatewayCustomerI…" at bounding box center [896, 228] width 1223 height 34
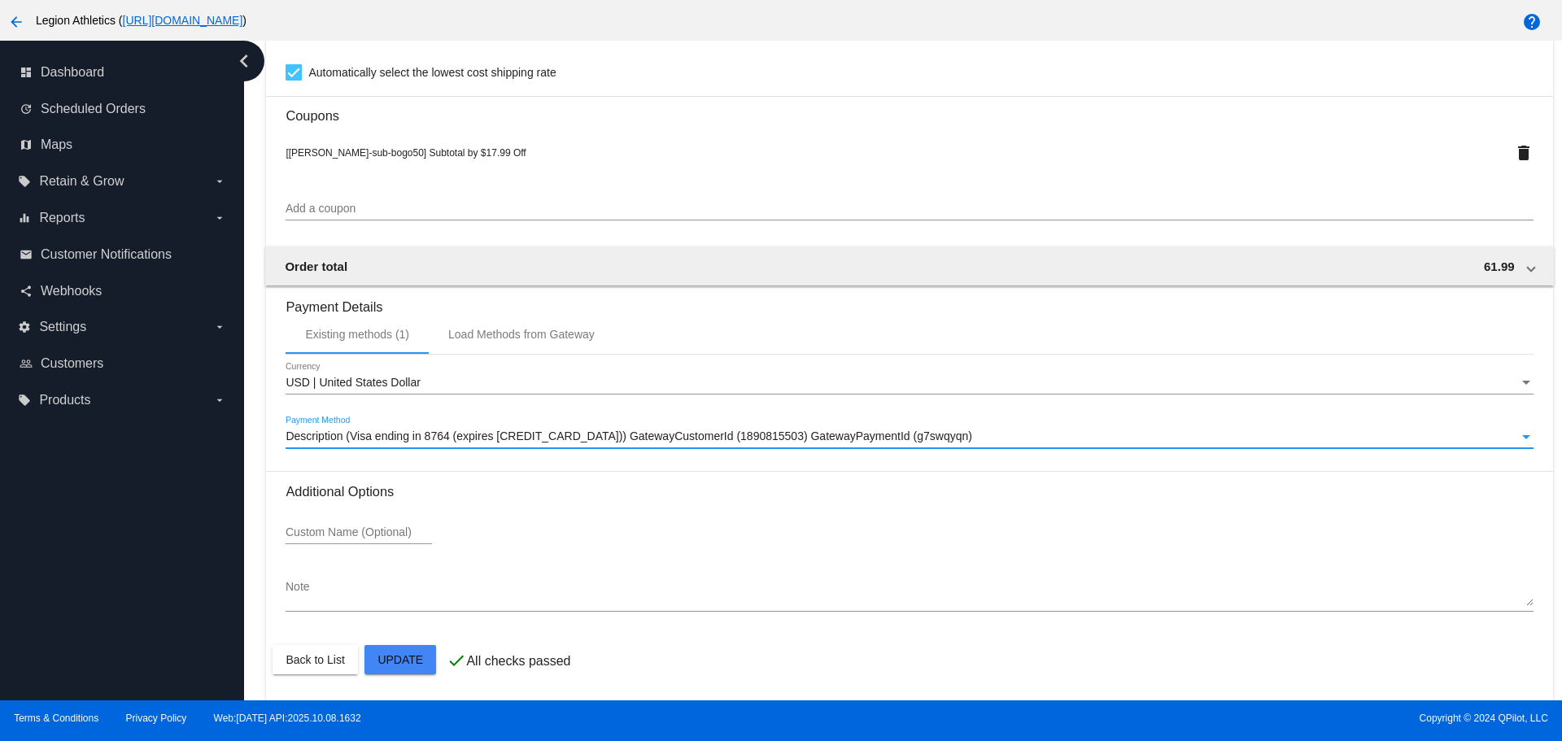
click at [421, 440] on span "Description (Visa ending in 8764 (expires [CREDIT_CARD_DATA])) GatewayCustomerI…" at bounding box center [628, 435] width 686 height 13
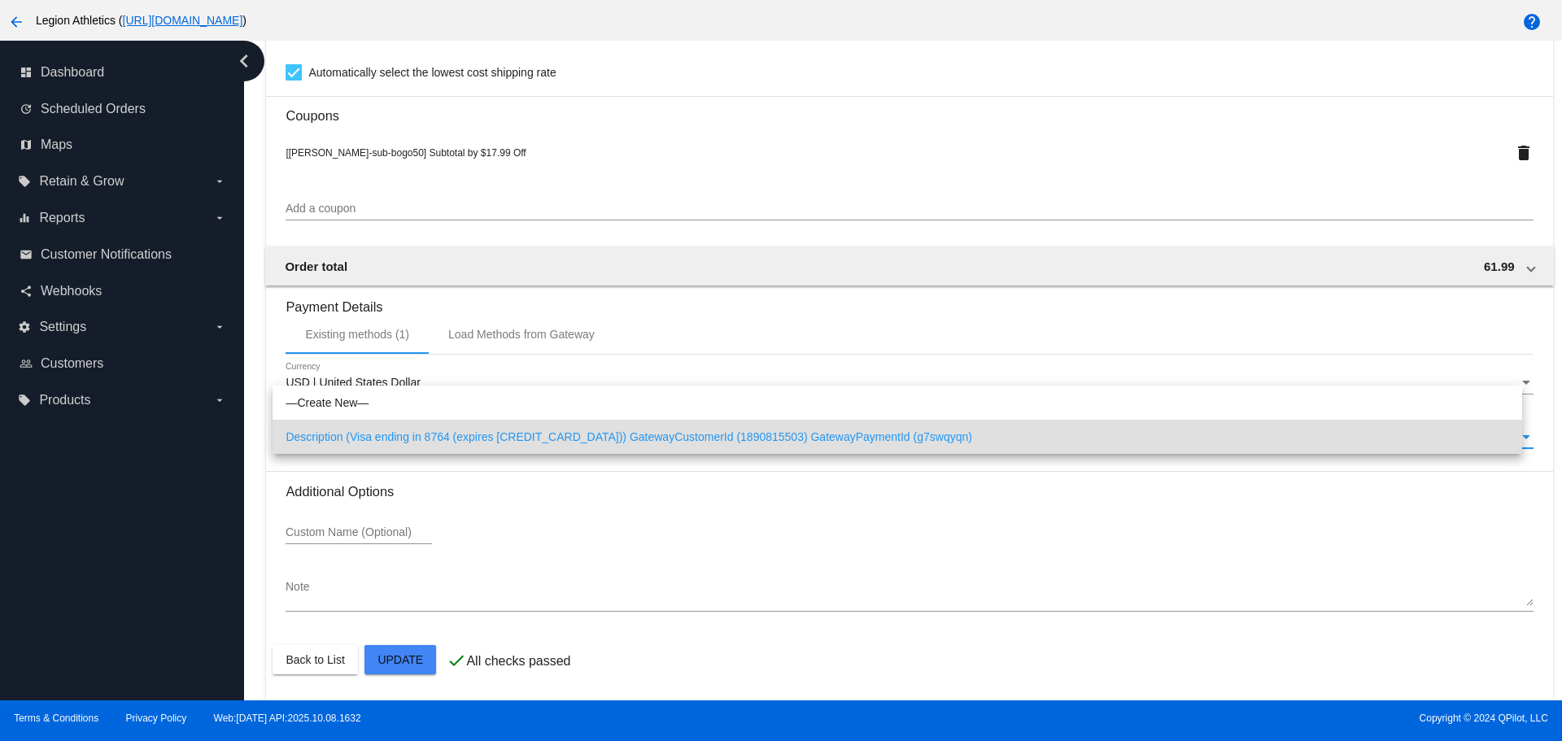
click at [464, 543] on div at bounding box center [781, 370] width 1562 height 741
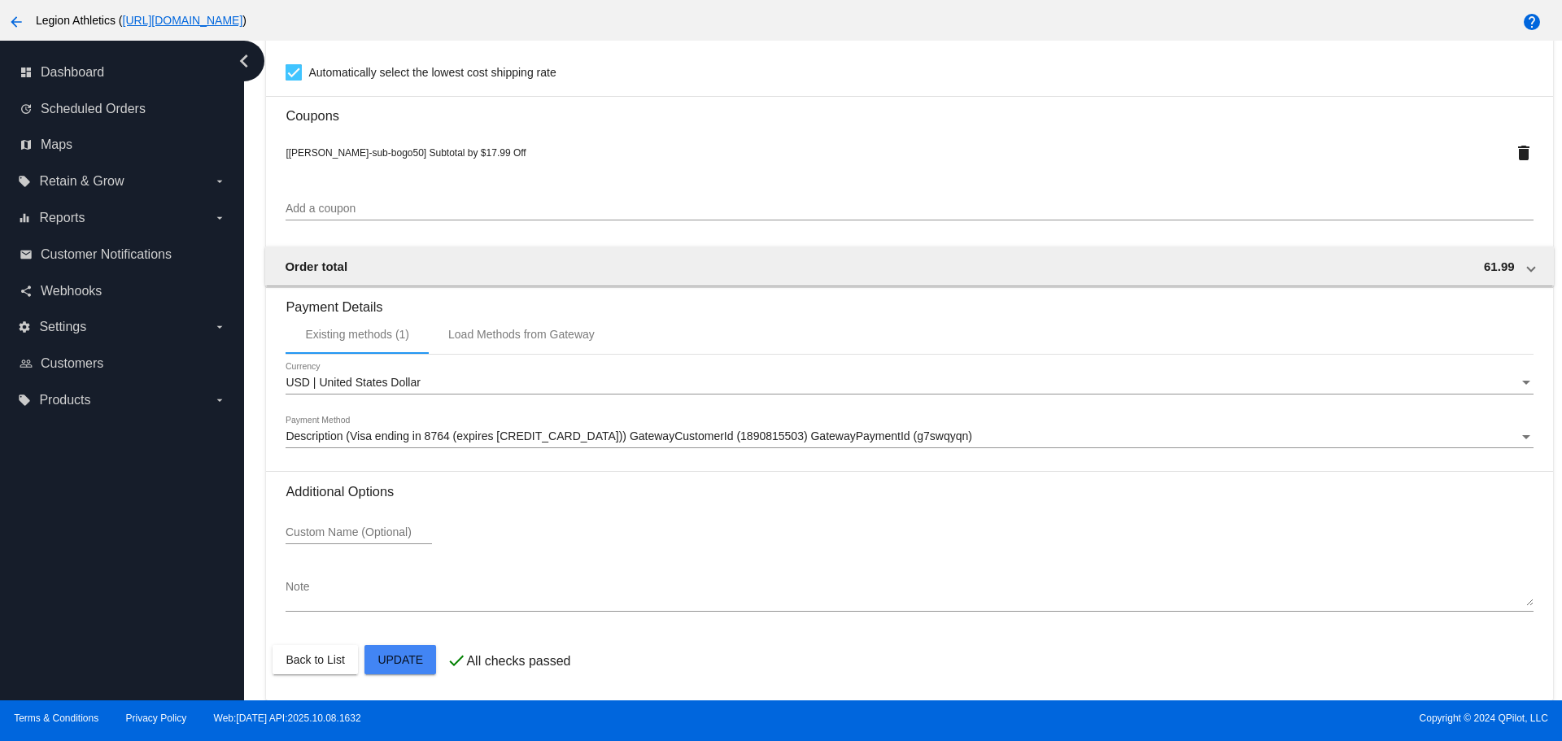
click at [389, 416] on div "Description (Visa ending in 8764 (expires [CREDIT_CARD_DATA])) GatewayCustomerI…" at bounding box center [908, 432] width 1247 height 32
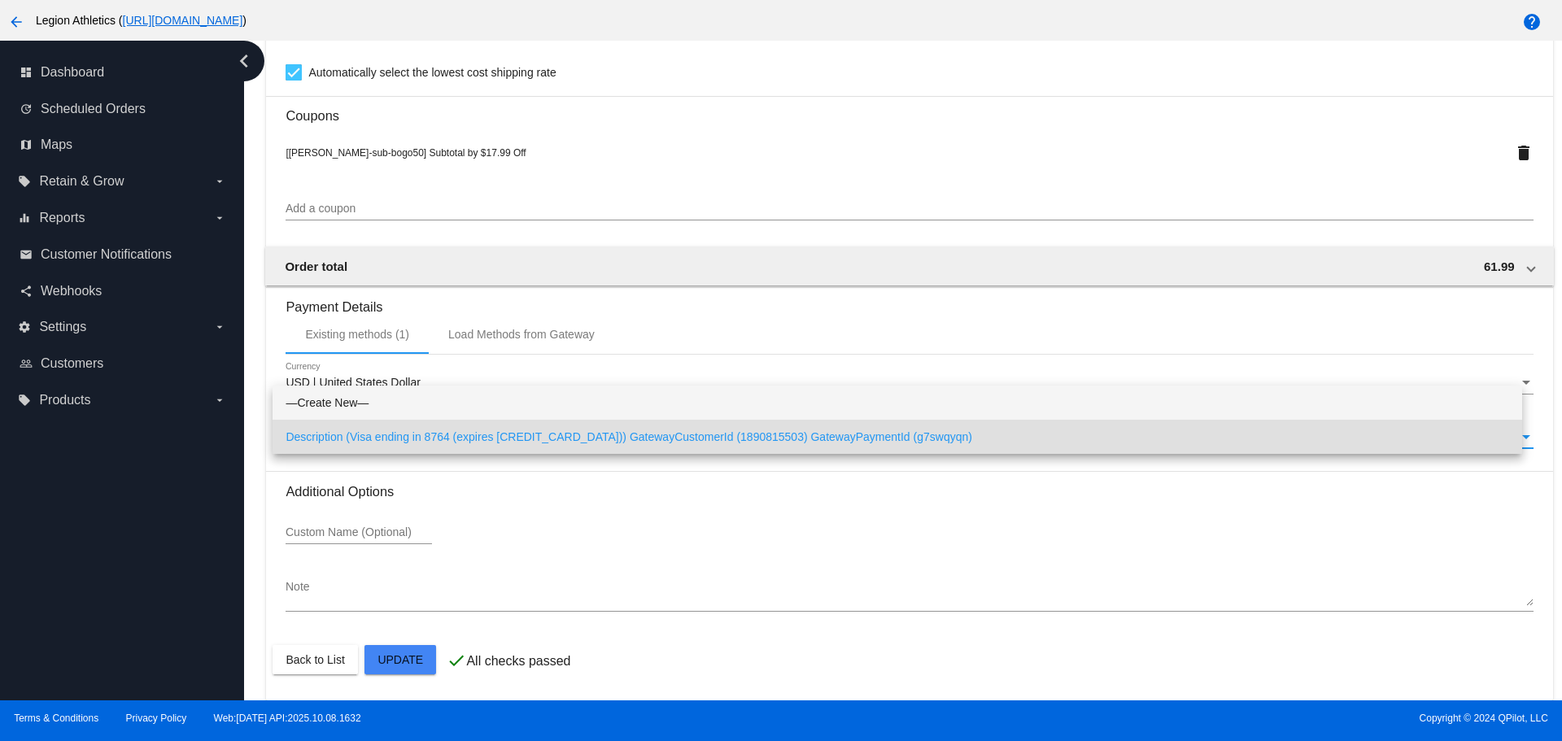
click at [388, 412] on span "—Create New—" at bounding box center [896, 403] width 1223 height 34
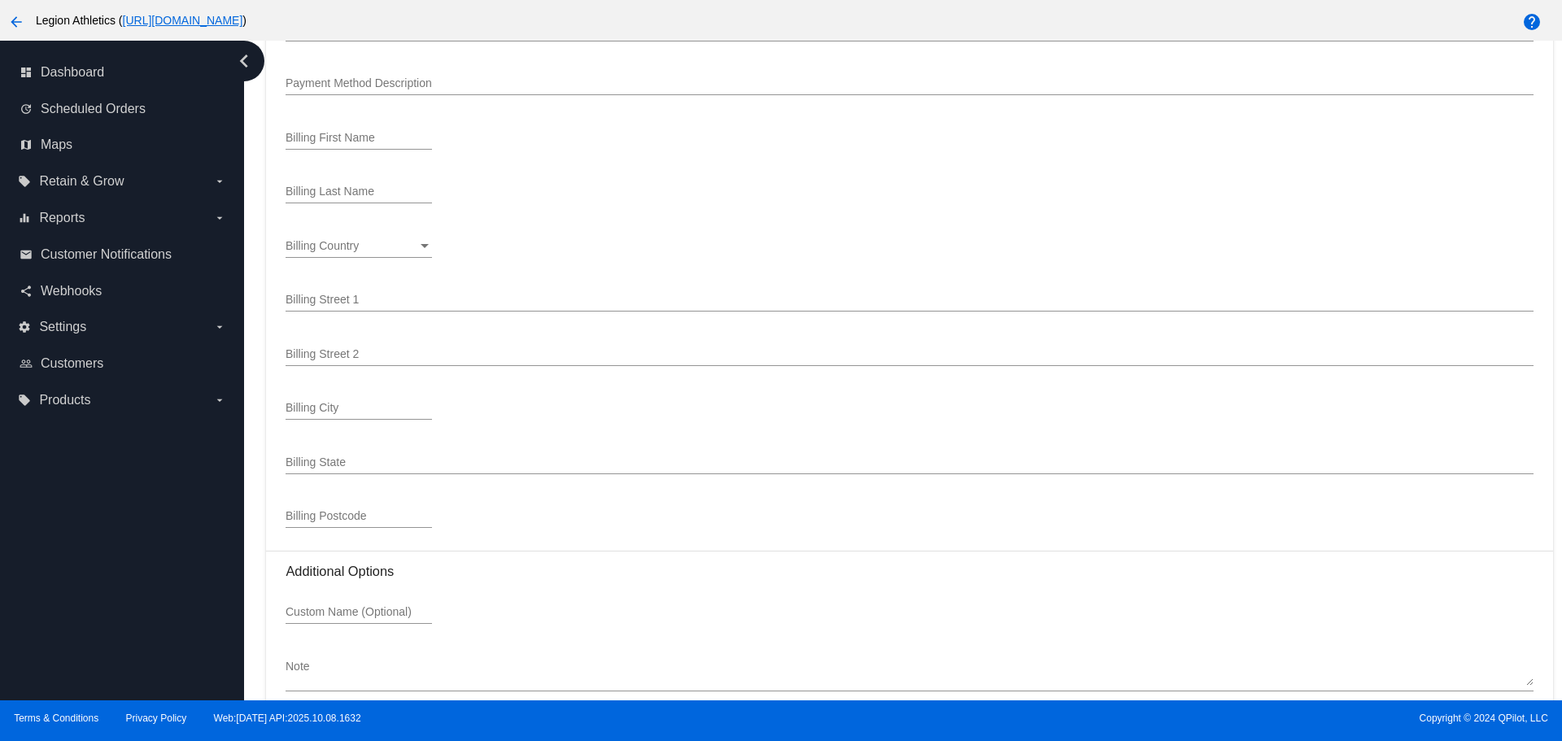
scroll to position [1959, 0]
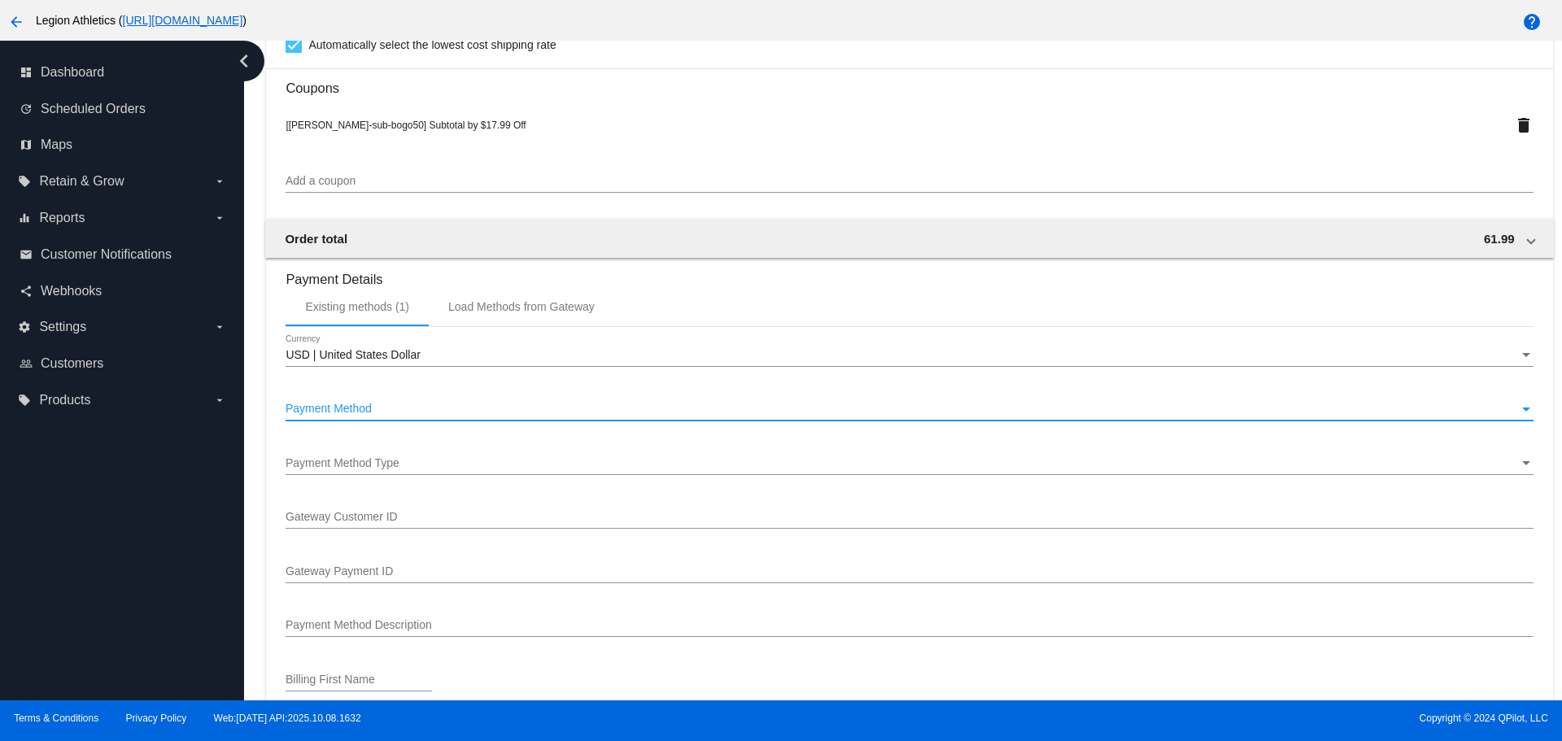
scroll to position [1145, 0]
